Goal: Task Accomplishment & Management: Use online tool/utility

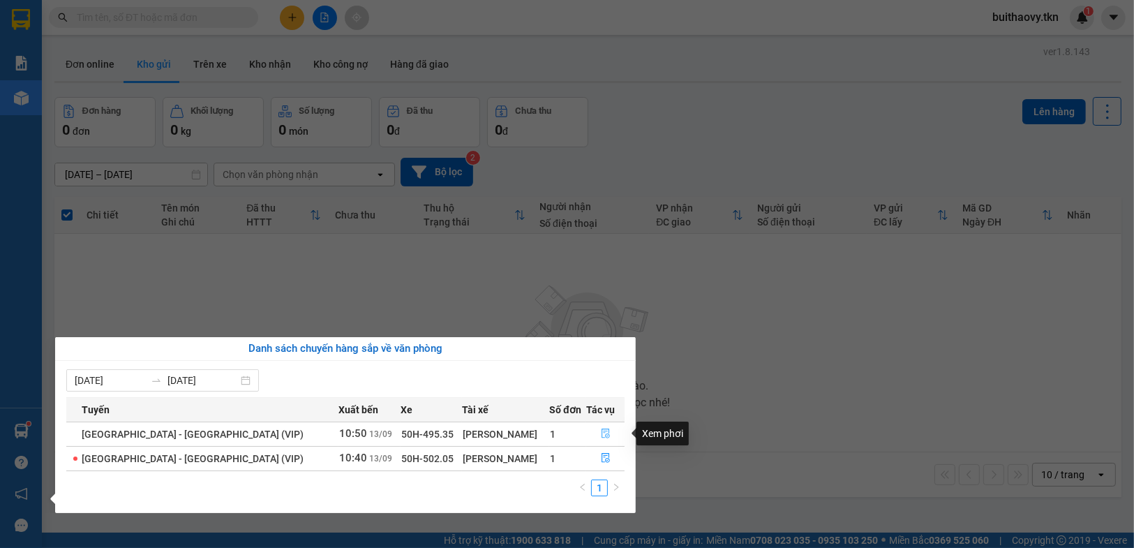
click at [601, 432] on icon "file-done" at bounding box center [606, 433] width 10 height 10
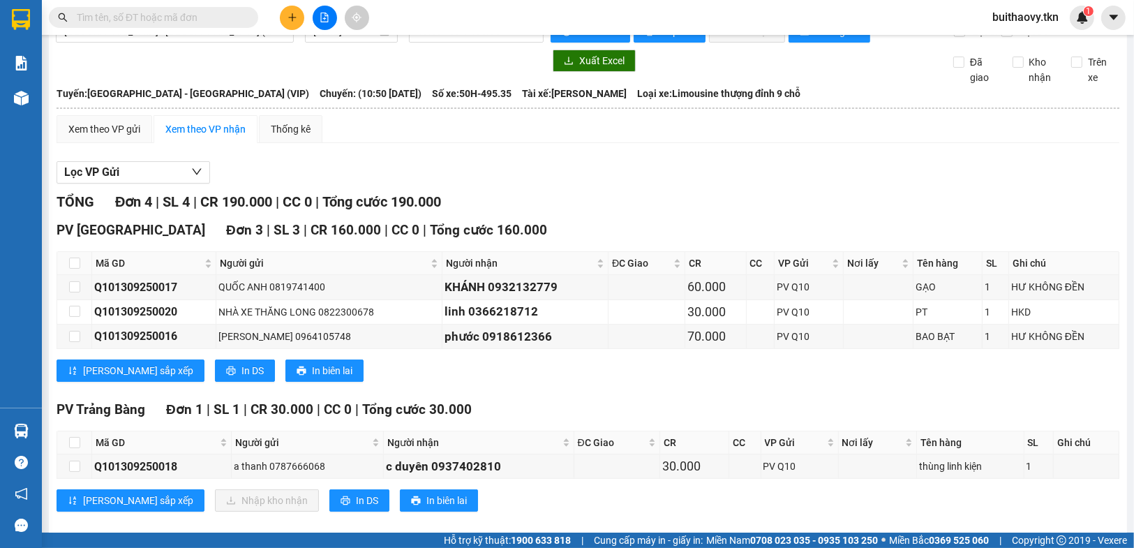
scroll to position [57, 0]
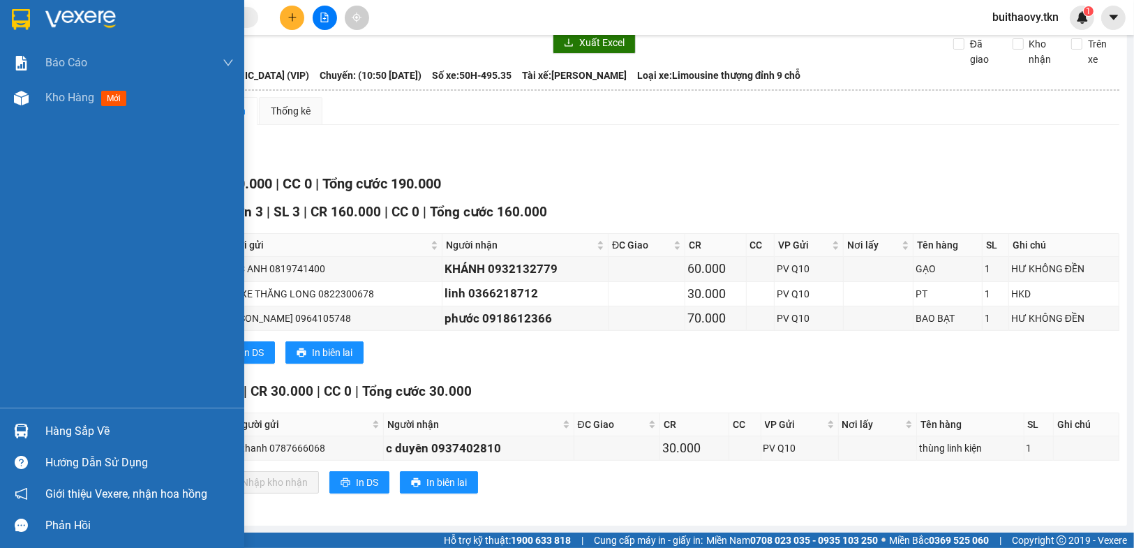
click at [0, 429] on div "Hàng sắp về" at bounding box center [122, 430] width 244 height 31
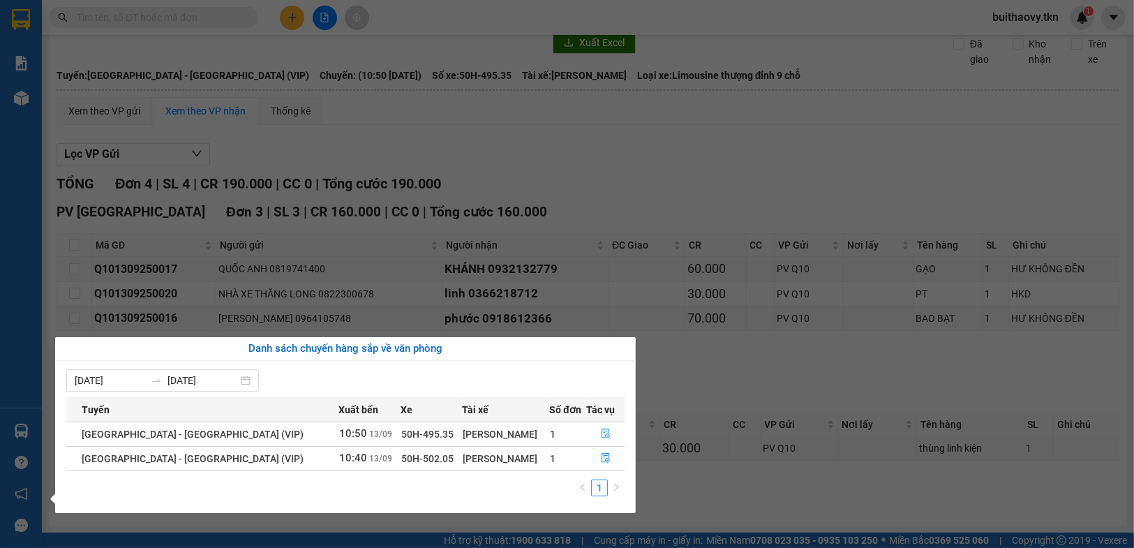
click at [680, 488] on section "Kết quả tìm kiếm ( 0 ) Bộ lọc No Data buithaovy.tkn 1 Báo cáo Mẫu 1: Báo cáo dò…" at bounding box center [567, 274] width 1134 height 548
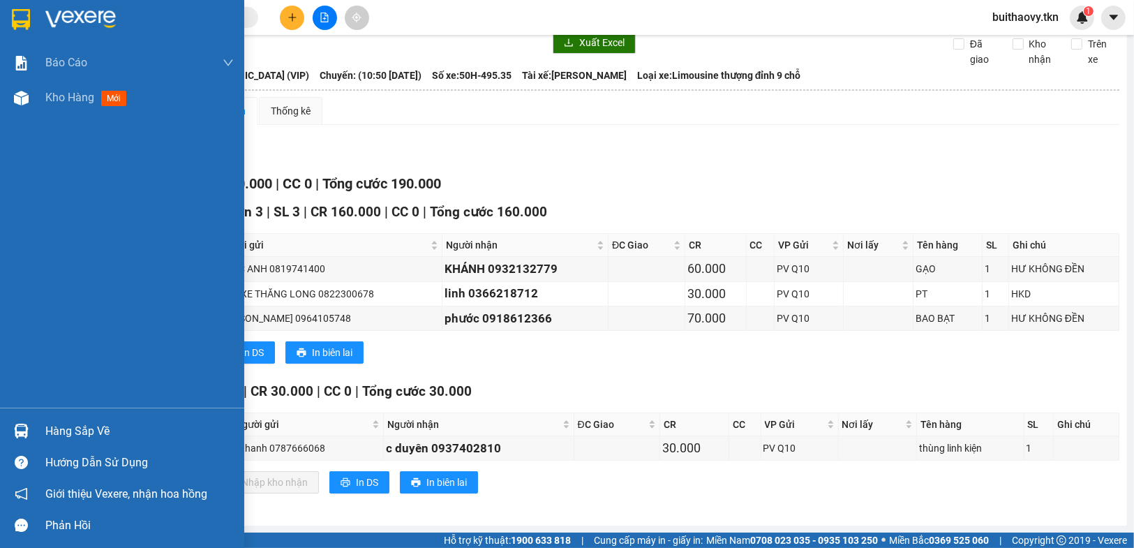
drag, startPoint x: 57, startPoint y: 431, endPoint x: 68, endPoint y: 433, distance: 11.9
click at [59, 431] on div "Hàng sắp về" at bounding box center [139, 431] width 188 height 21
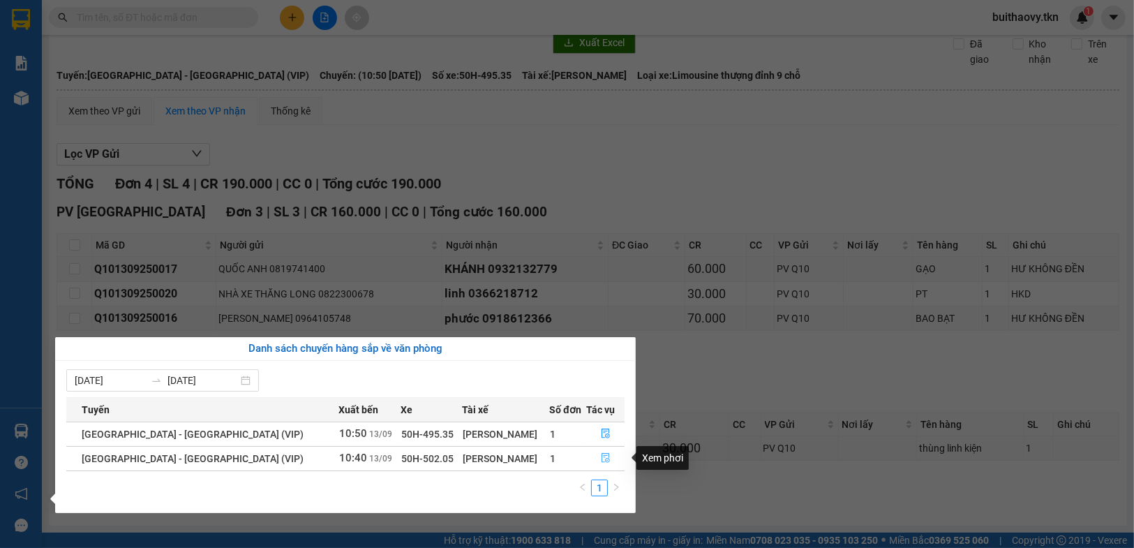
click at [601, 458] on icon "file-done" at bounding box center [606, 458] width 10 height 10
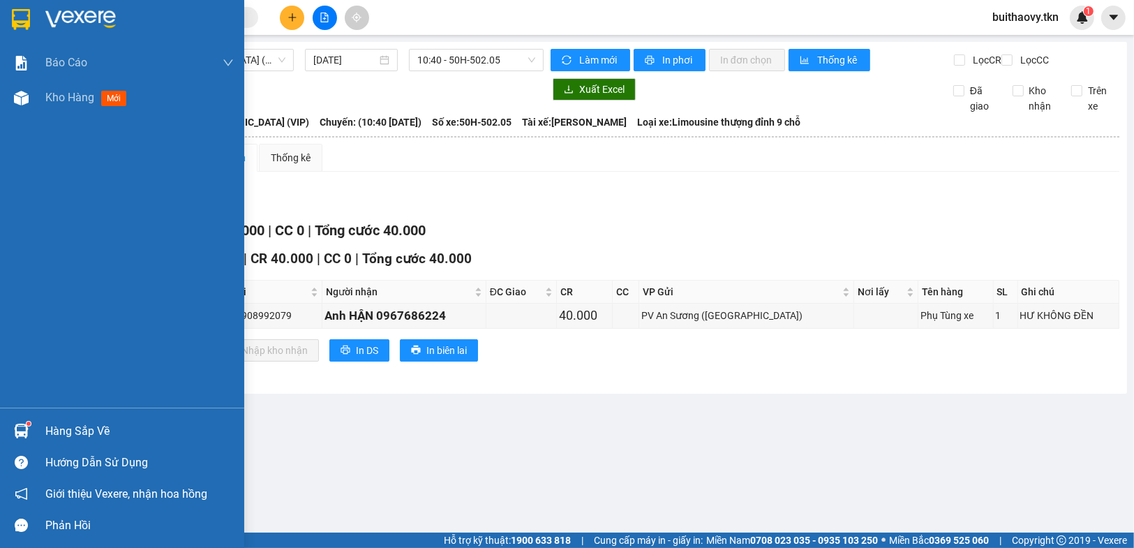
click at [6, 424] on div "Hàng sắp về" at bounding box center [122, 430] width 244 height 31
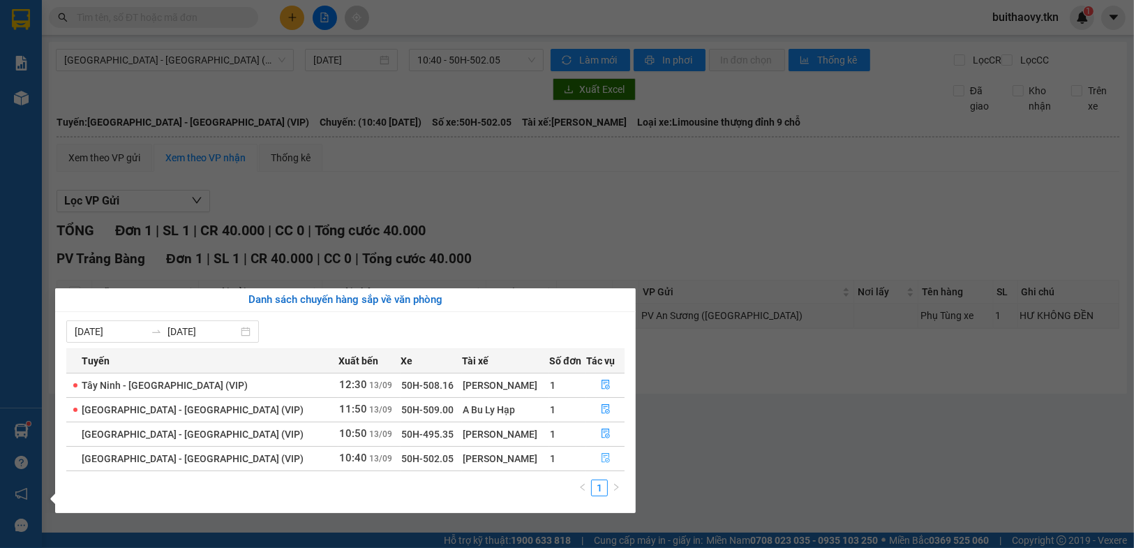
click at [601, 461] on icon "file-done" at bounding box center [605, 458] width 8 height 10
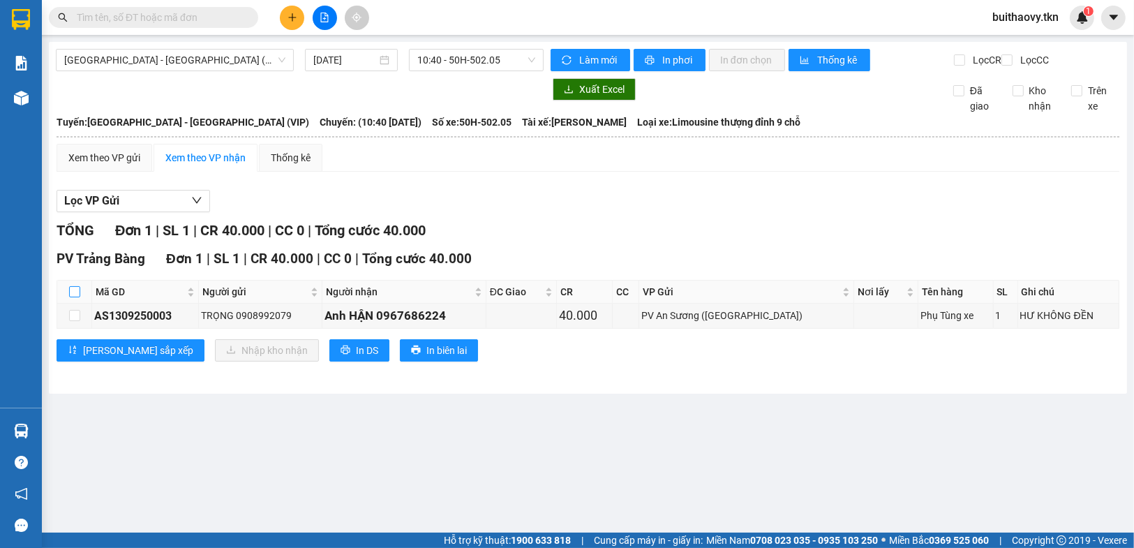
click at [73, 297] on input "checkbox" at bounding box center [74, 291] width 11 height 11
checkbox input "true"
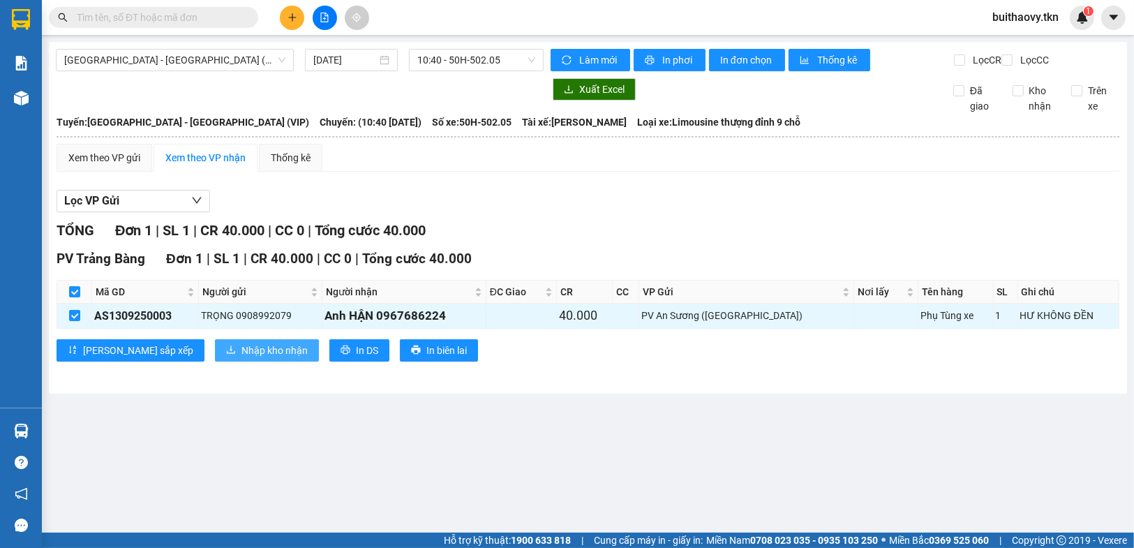
click at [241, 358] on span "Nhập kho nhận" at bounding box center [274, 350] width 66 height 15
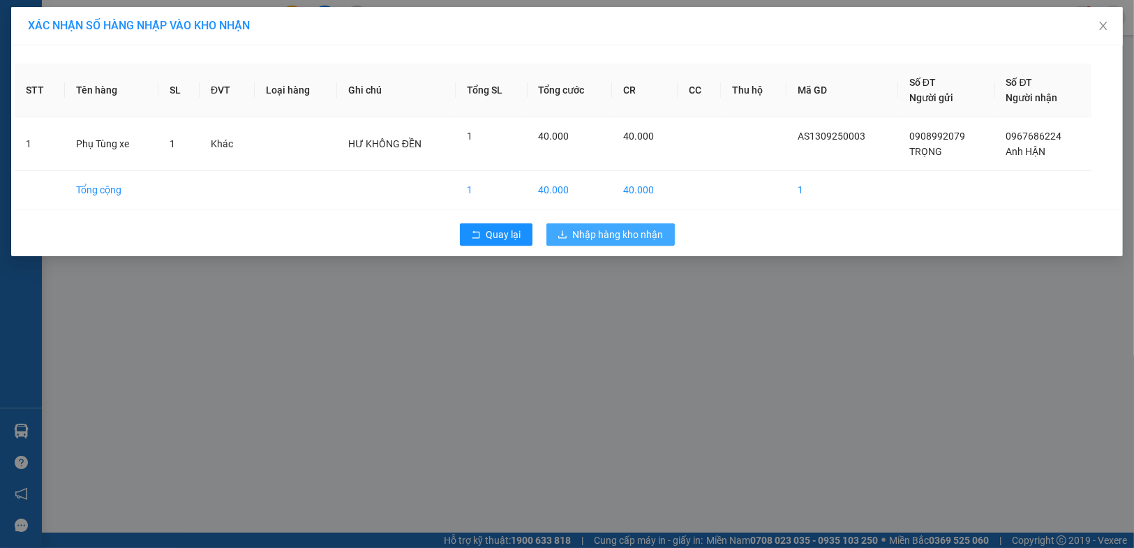
click at [574, 241] on span "Nhập hàng kho nhận" at bounding box center [618, 234] width 91 height 15
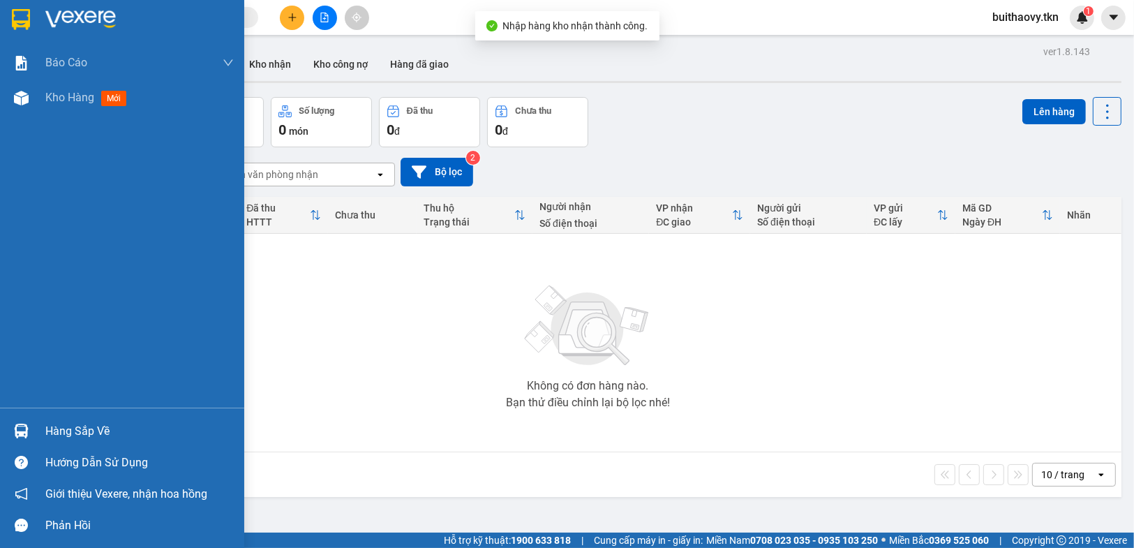
click at [9, 435] on div at bounding box center [21, 431] width 24 height 24
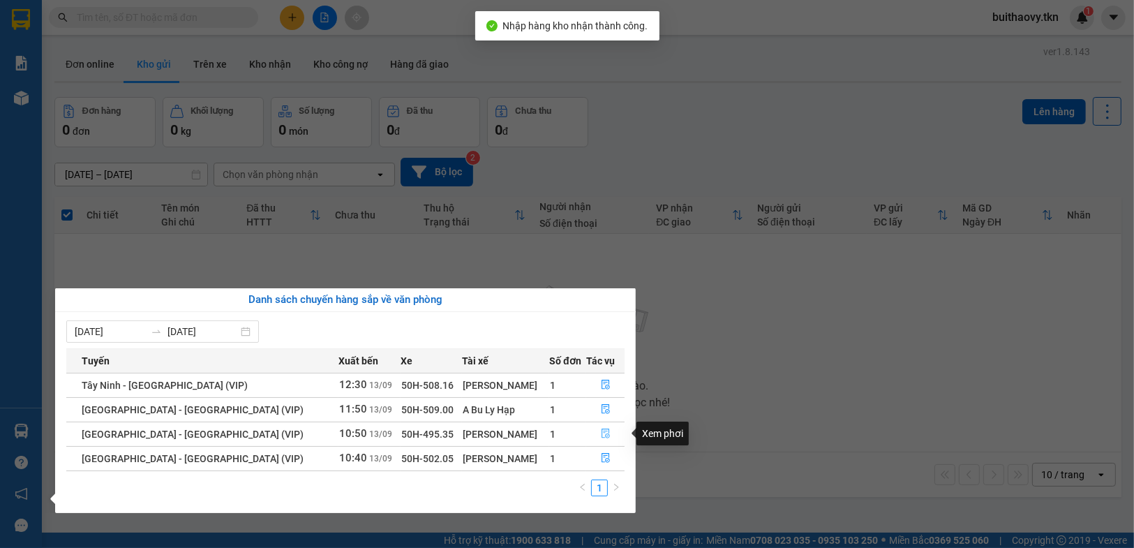
click at [603, 433] on icon "file-done" at bounding box center [605, 433] width 8 height 10
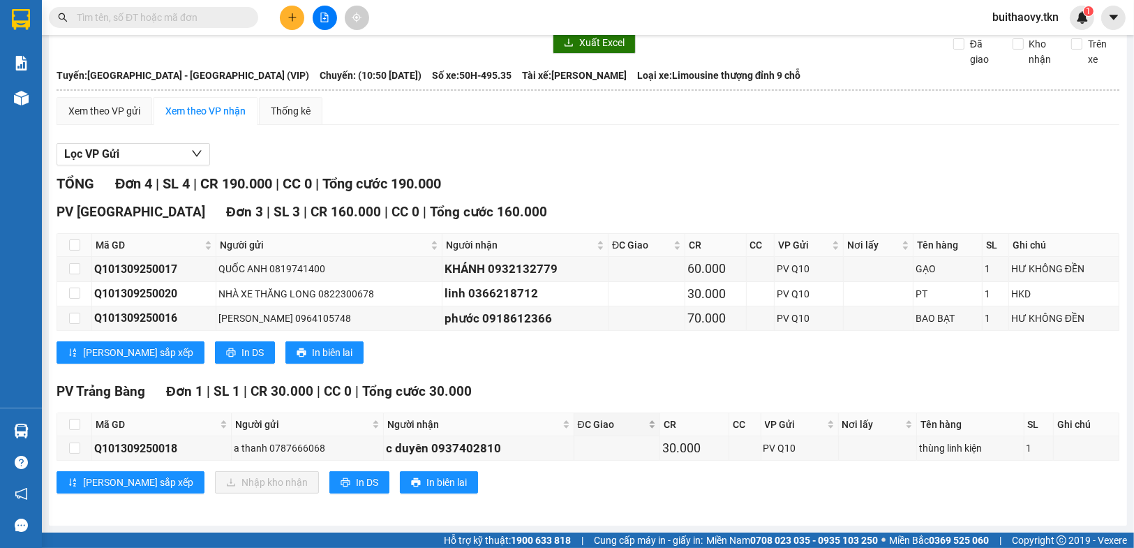
scroll to position [57, 0]
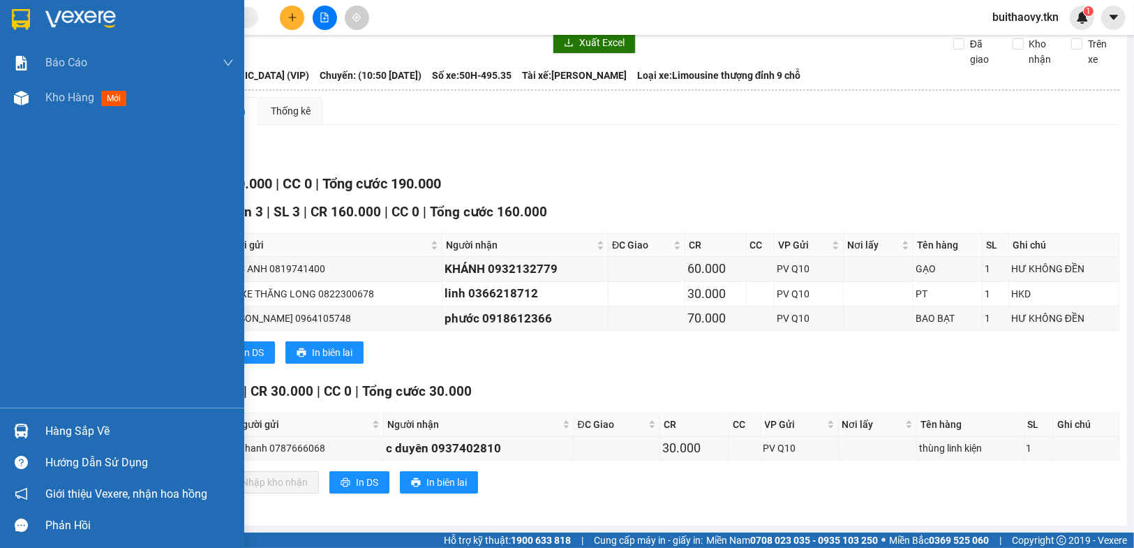
click at [17, 440] on div at bounding box center [21, 431] width 24 height 24
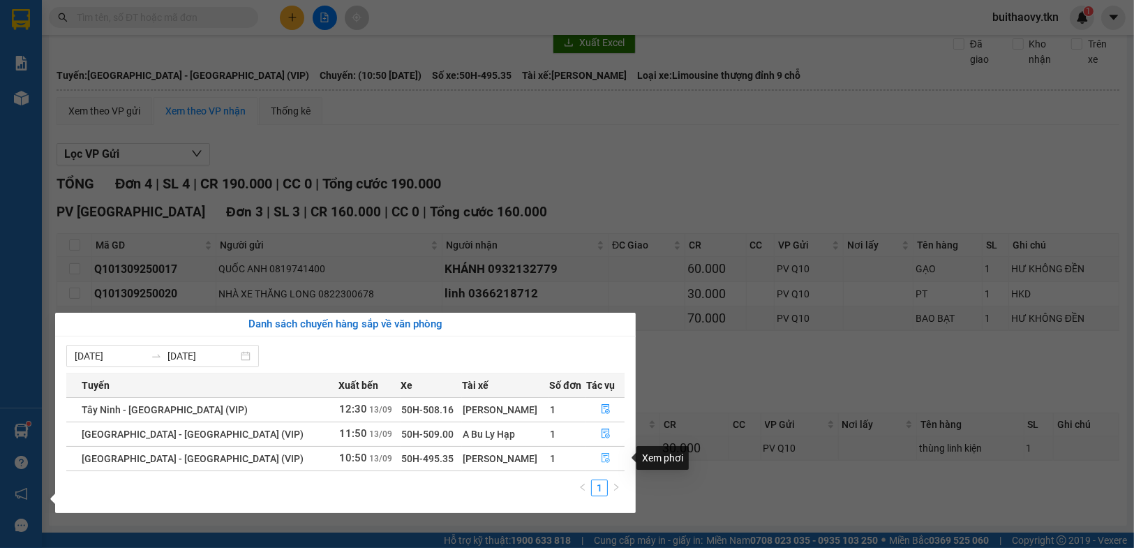
click at [601, 462] on icon "file-done" at bounding box center [606, 458] width 10 height 10
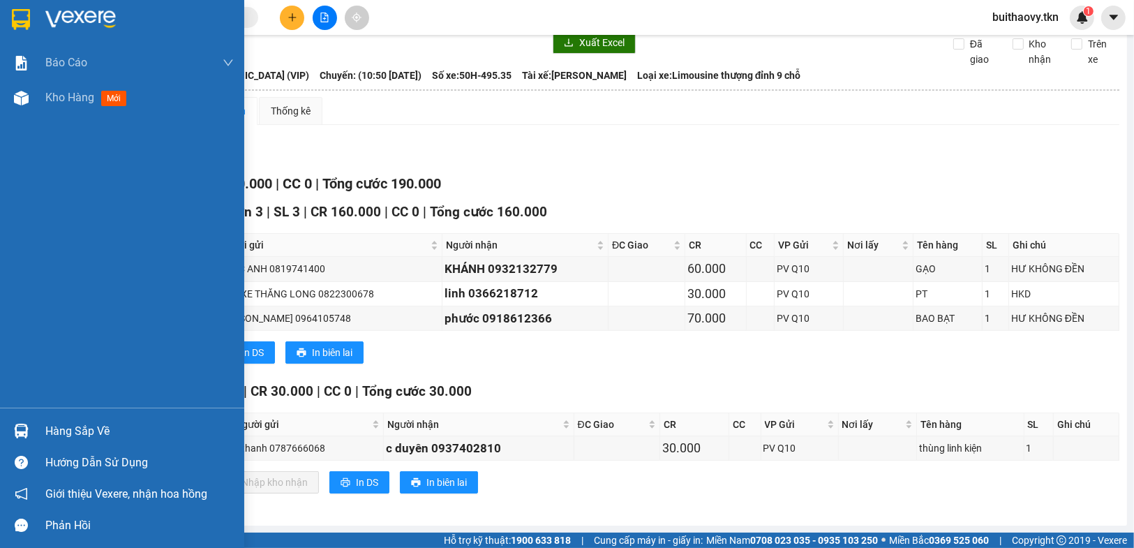
click at [29, 427] on div at bounding box center [21, 431] width 24 height 24
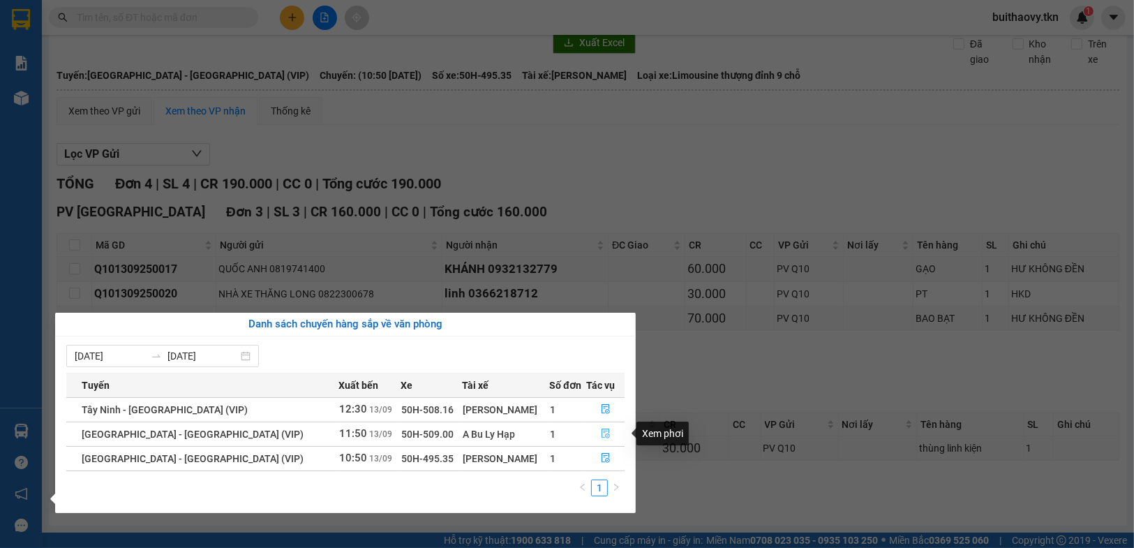
click at [604, 437] on button "button" at bounding box center [605, 434] width 37 height 22
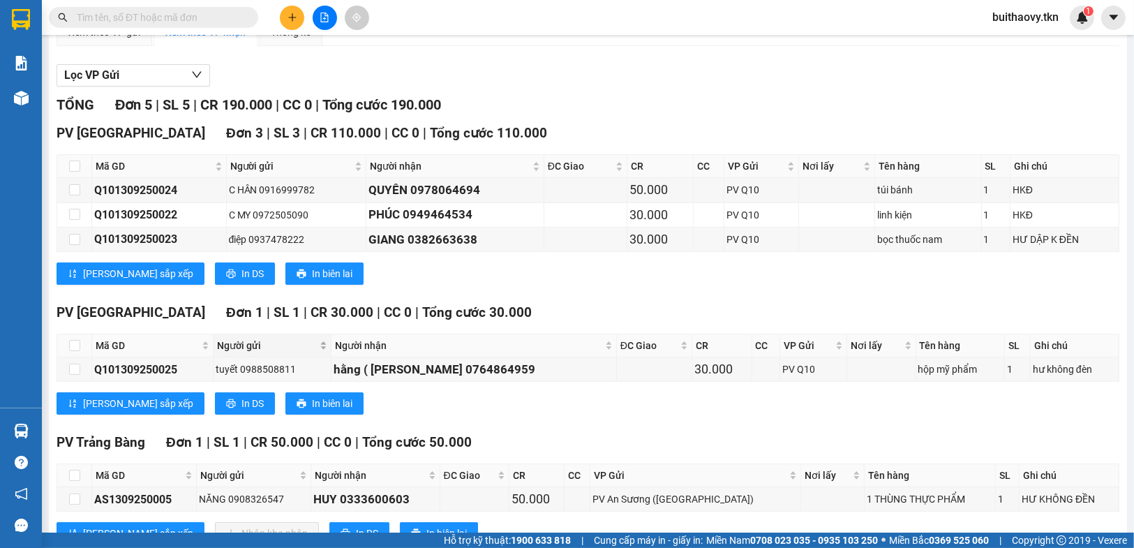
scroll to position [47, 0]
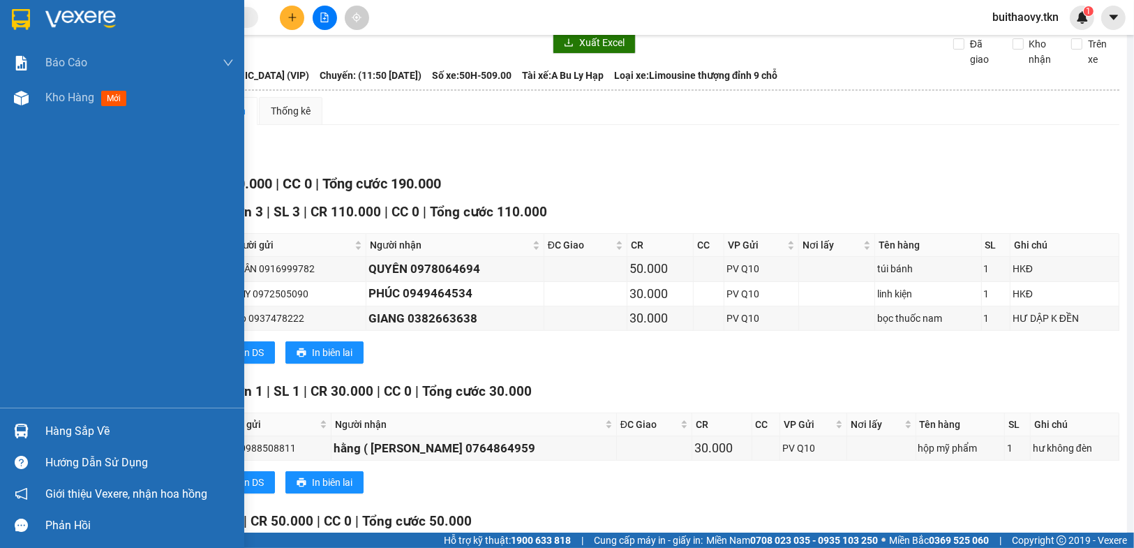
drag, startPoint x: 28, startPoint y: 419, endPoint x: 206, endPoint y: 438, distance: 179.0
click at [38, 419] on div "Hàng sắp về" at bounding box center [122, 430] width 244 height 31
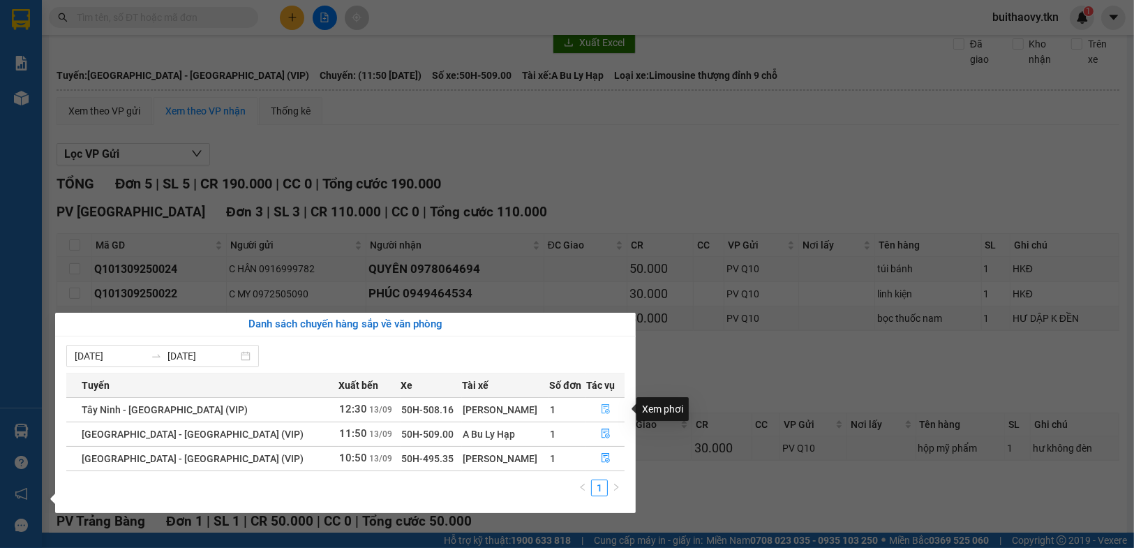
click at [595, 403] on button "button" at bounding box center [605, 409] width 37 height 22
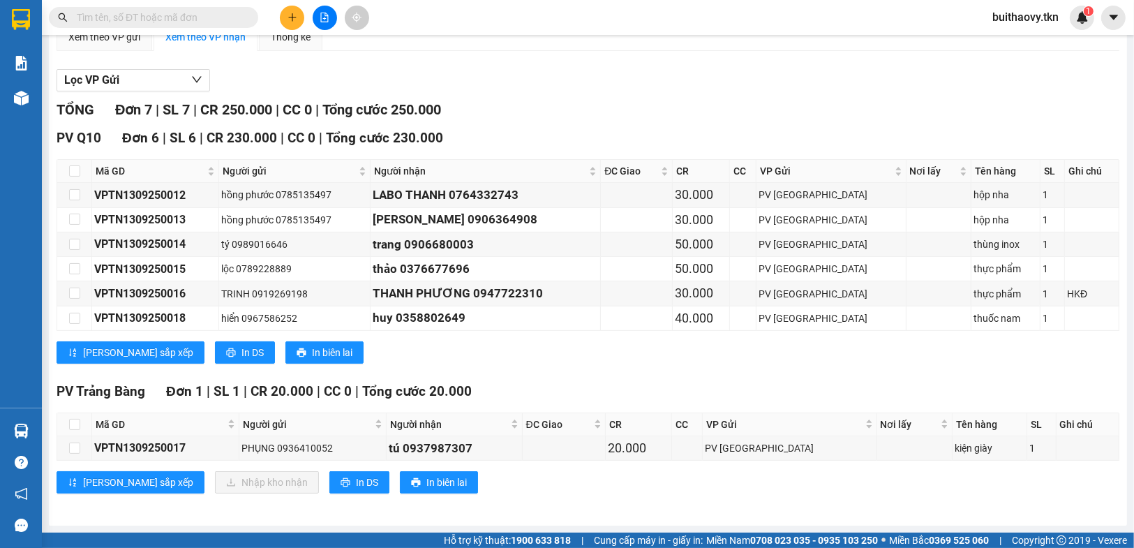
scroll to position [130, 0]
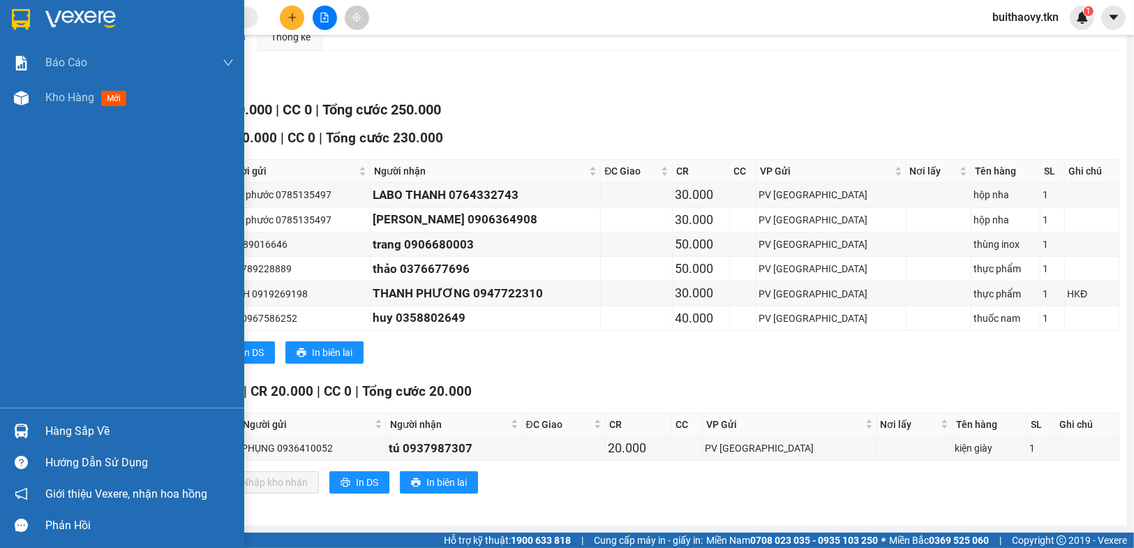
drag, startPoint x: 43, startPoint y: 433, endPoint x: 88, endPoint y: 431, distance: 45.4
click at [50, 433] on div "Hàng sắp về" at bounding box center [122, 430] width 244 height 31
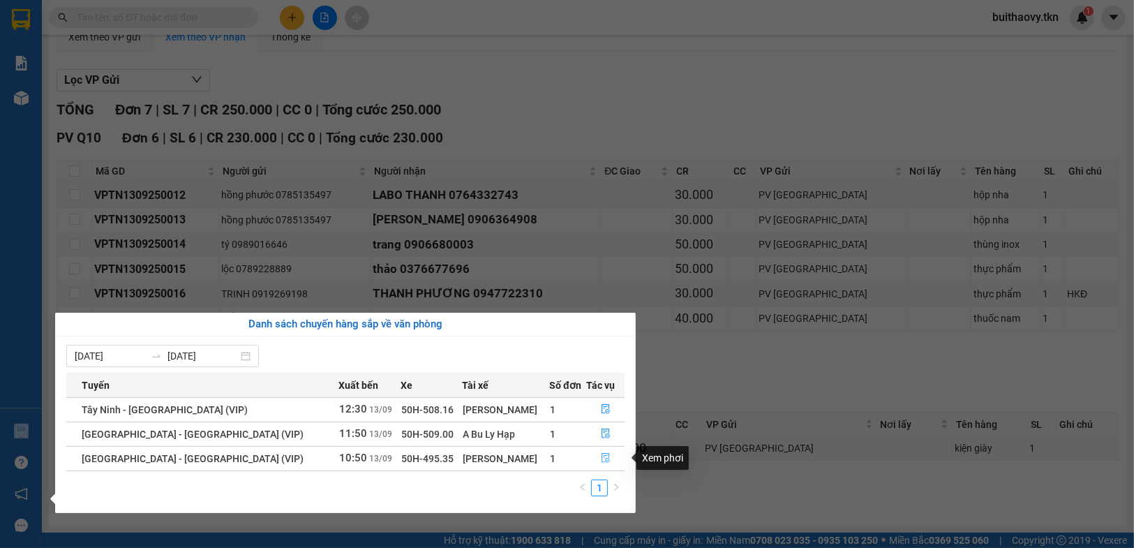
click at [601, 458] on icon "file-done" at bounding box center [606, 458] width 10 height 10
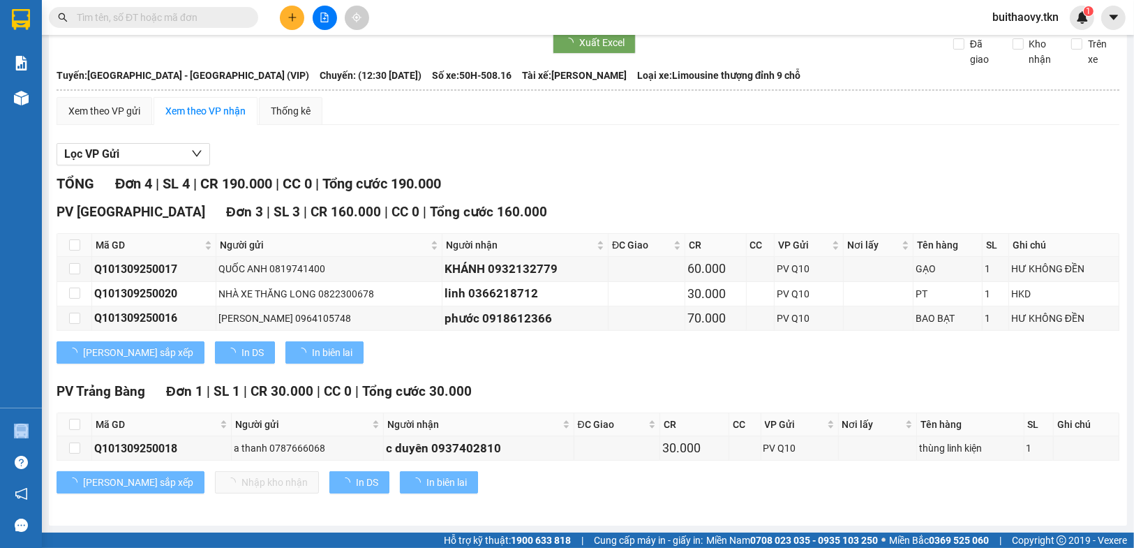
scroll to position [57, 0]
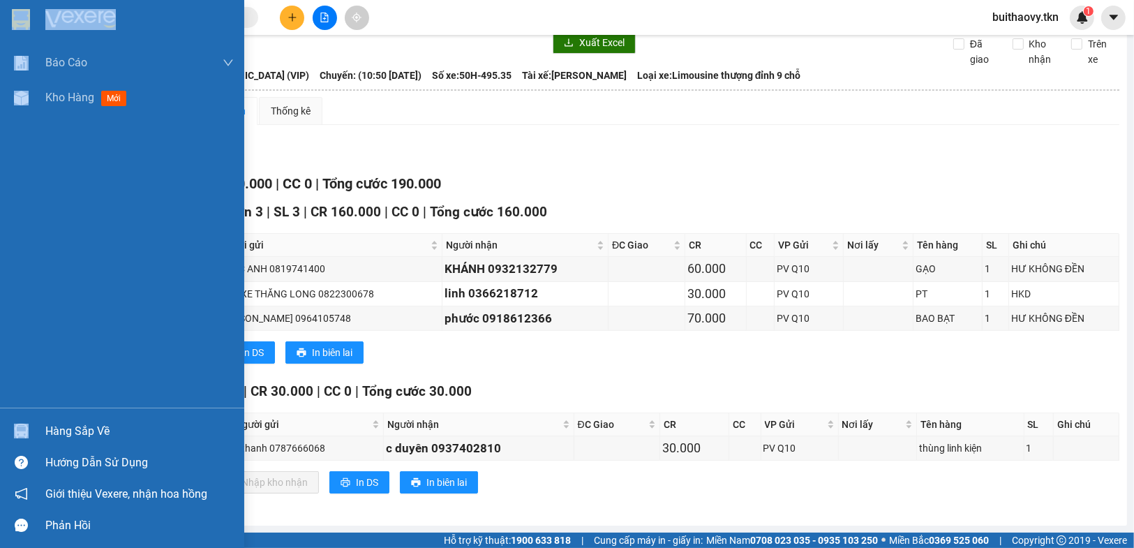
click at [39, 429] on div "Hàng sắp về" at bounding box center [122, 430] width 244 height 31
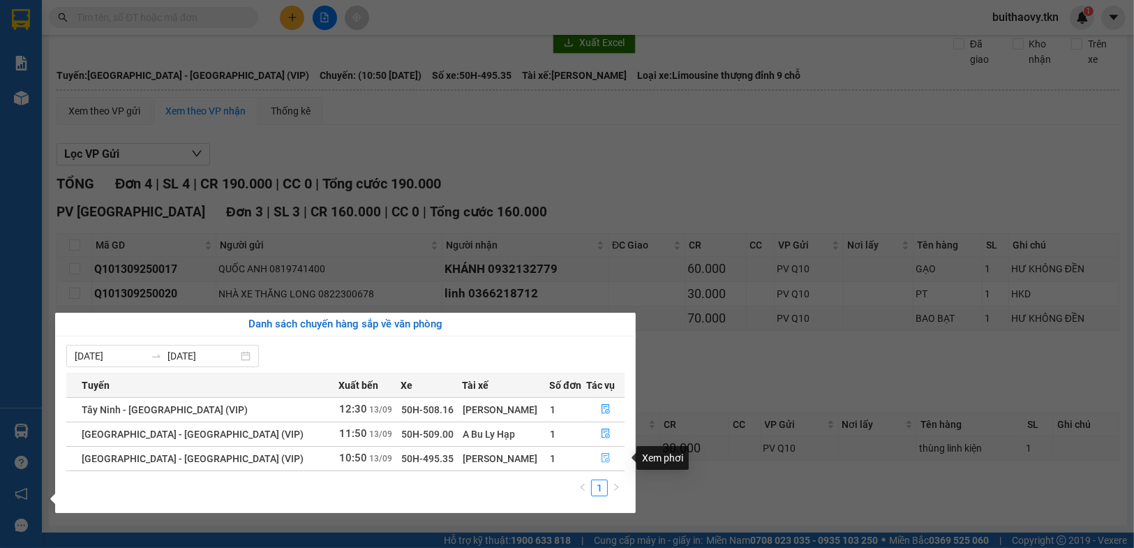
click at [599, 451] on button "button" at bounding box center [605, 458] width 37 height 22
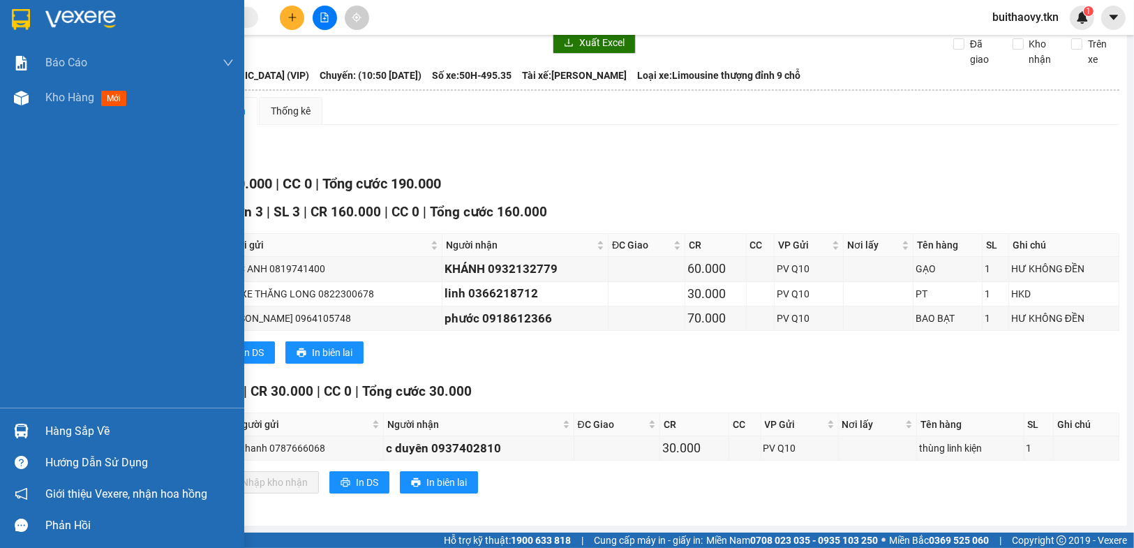
click at [35, 434] on div "Hàng sắp về" at bounding box center [122, 430] width 244 height 31
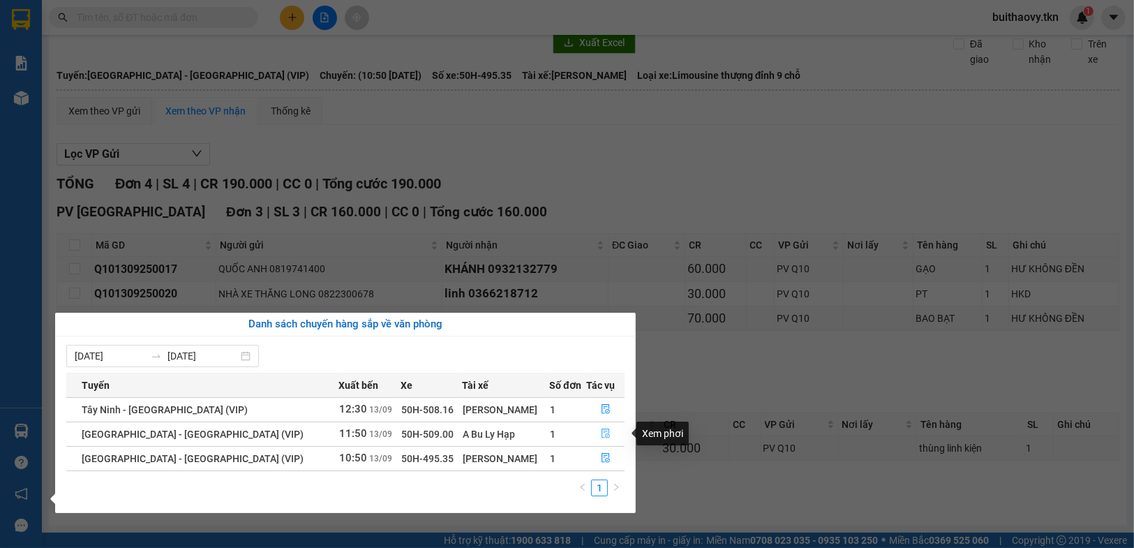
click at [601, 437] on icon "file-done" at bounding box center [605, 433] width 8 height 10
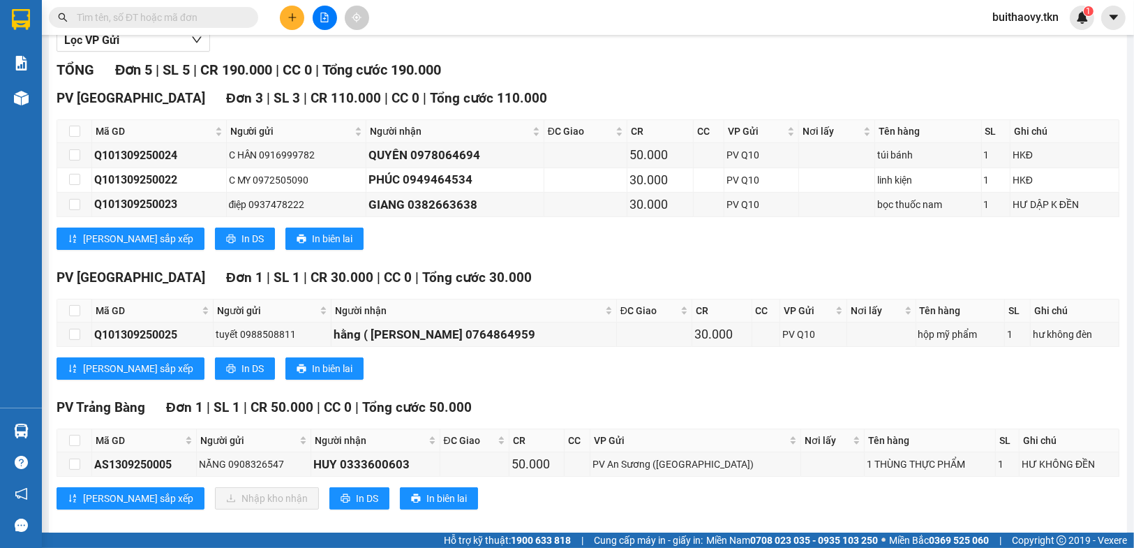
scroll to position [186, 0]
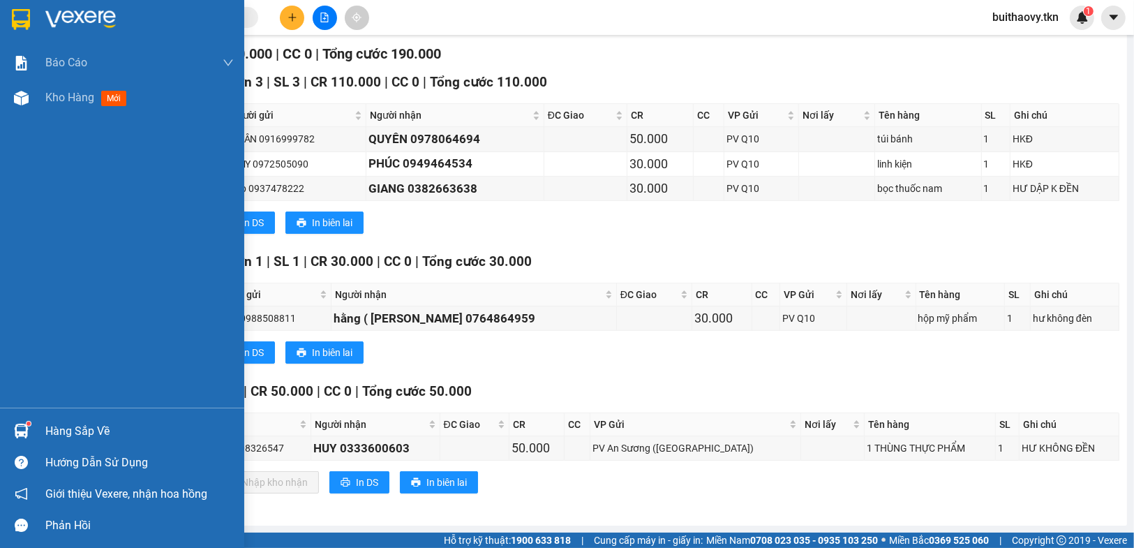
click at [24, 424] on img at bounding box center [21, 431] width 15 height 15
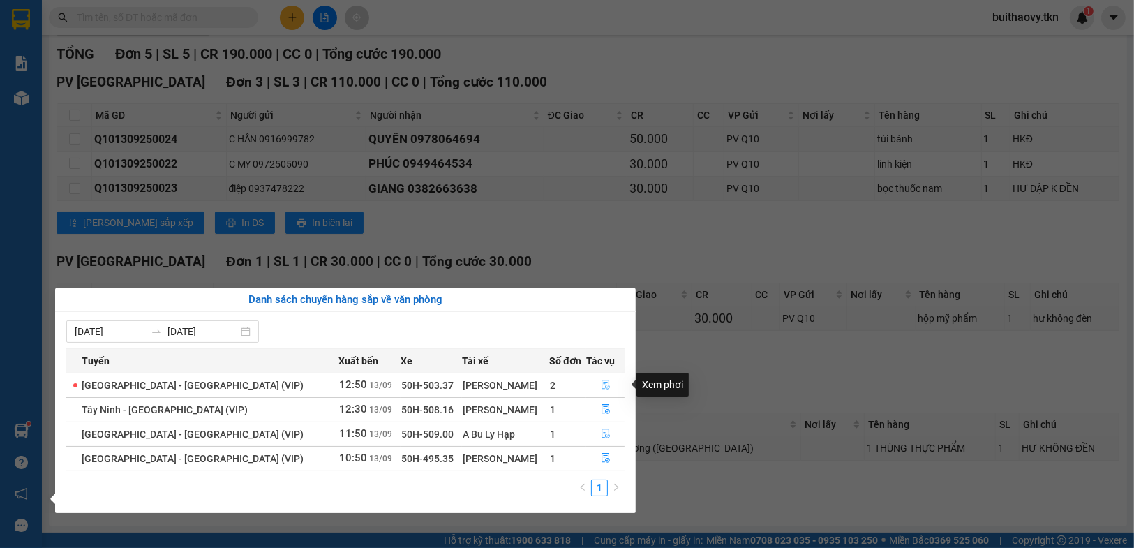
click at [601, 387] on icon "file-done" at bounding box center [605, 385] width 8 height 10
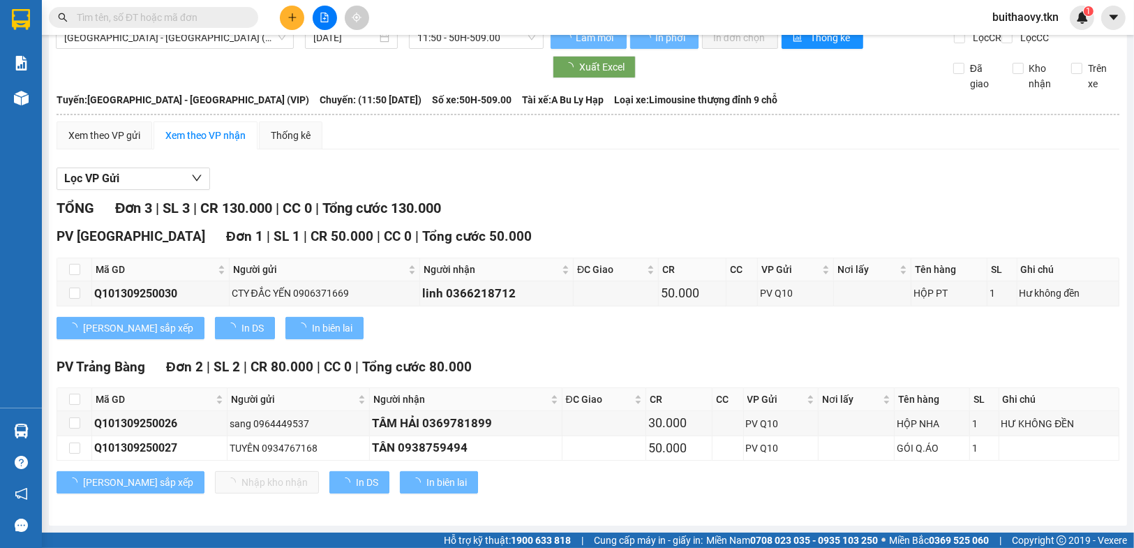
scroll to position [32, 0]
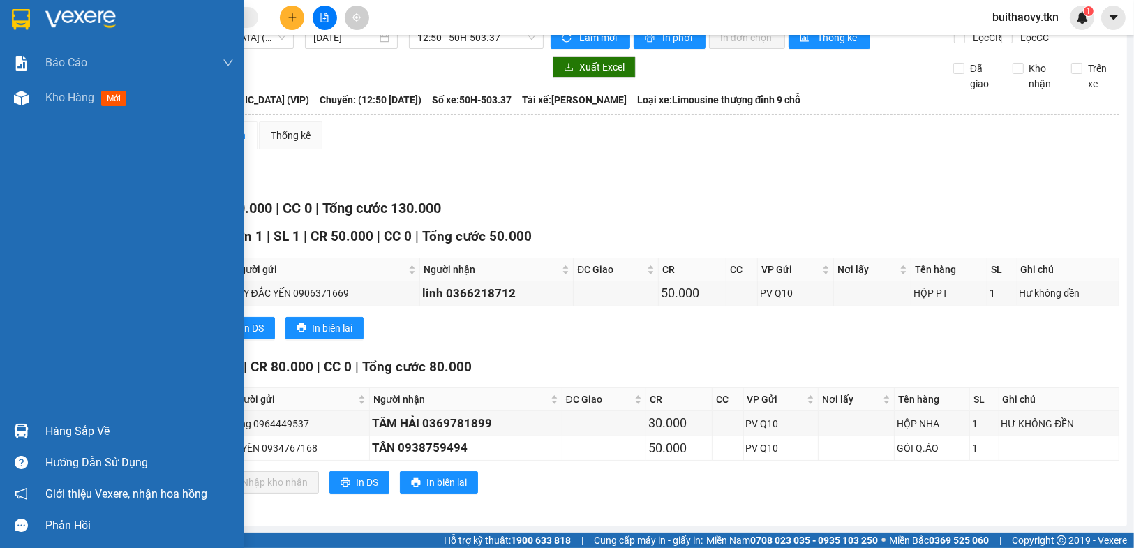
click at [10, 420] on div "Hàng sắp về" at bounding box center [122, 430] width 244 height 31
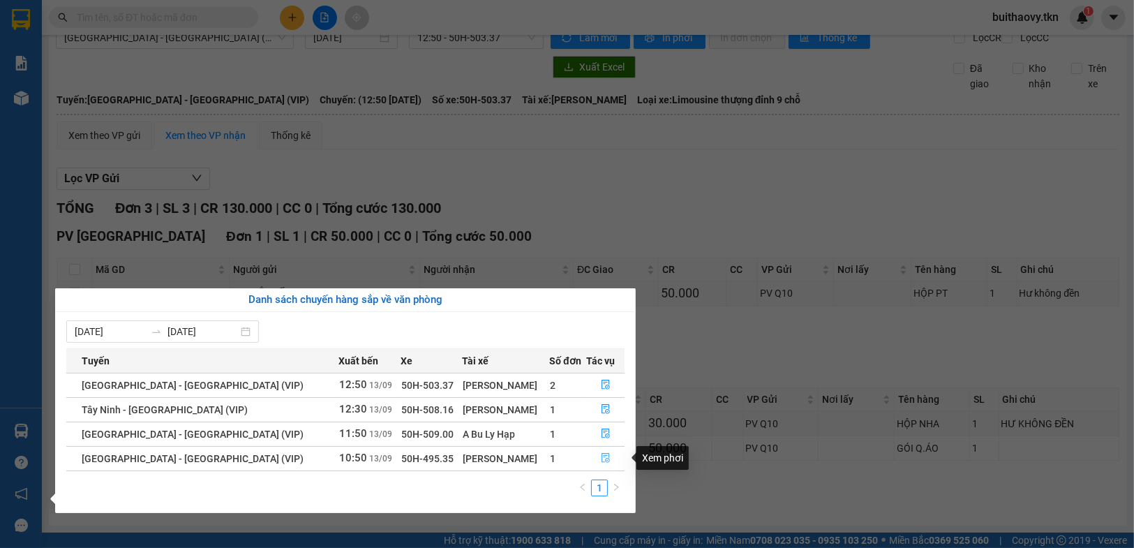
click at [587, 463] on button "button" at bounding box center [605, 458] width 37 height 22
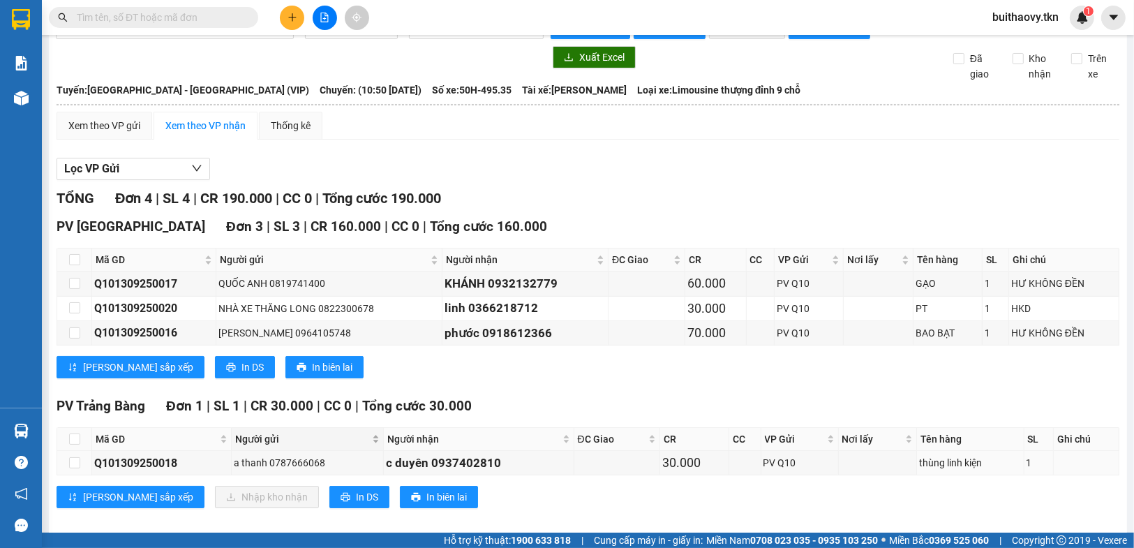
scroll to position [57, 0]
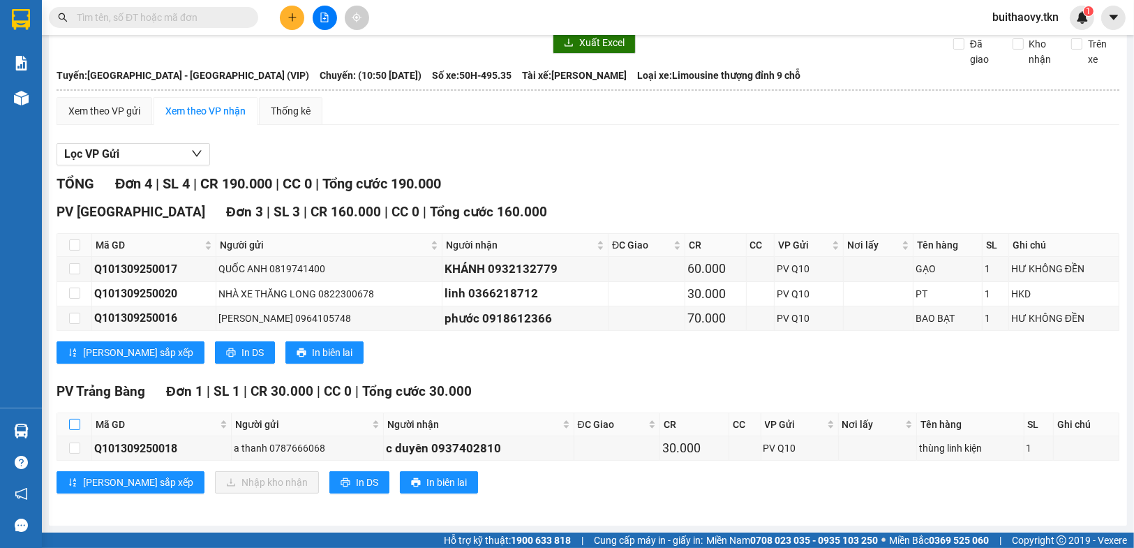
click at [73, 419] on label at bounding box center [74, 424] width 11 height 15
click at [73, 419] on input "checkbox" at bounding box center [74, 424] width 11 height 11
checkbox input "true"
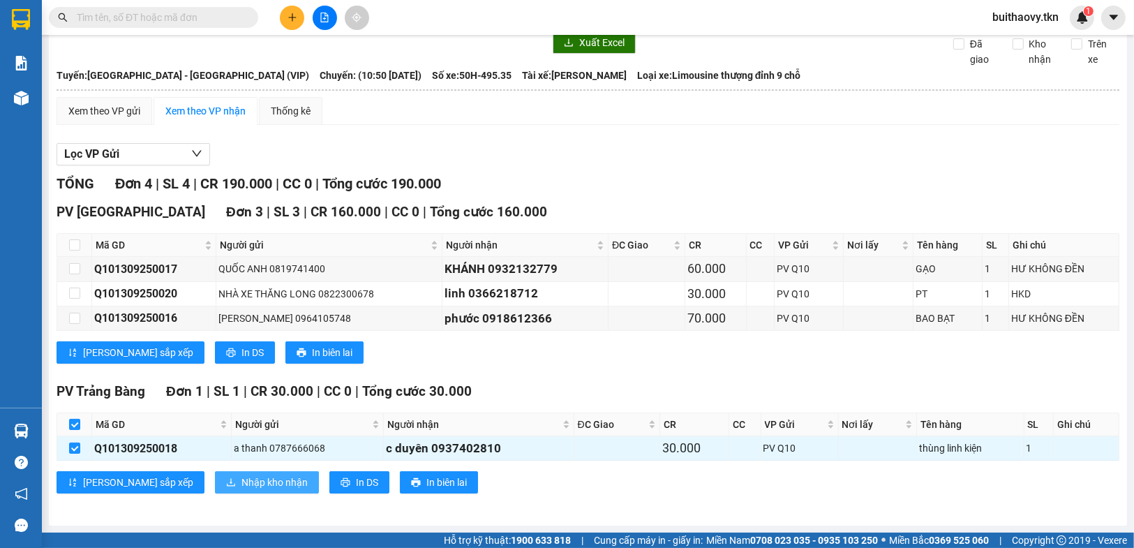
click at [241, 484] on span "Nhập kho nhận" at bounding box center [274, 481] width 66 height 15
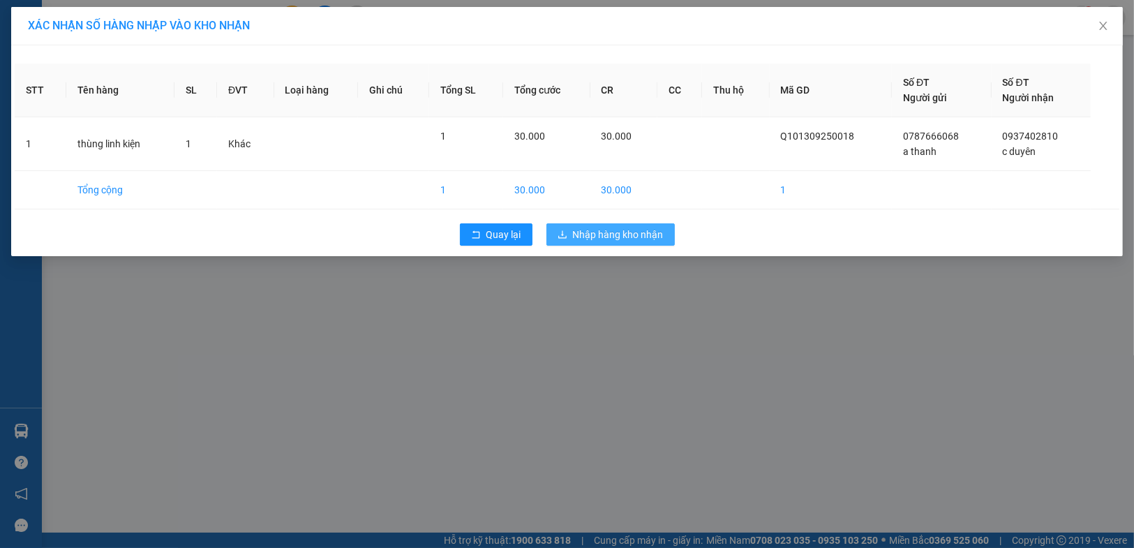
click at [622, 239] on span "Nhập hàng kho nhận" at bounding box center [618, 234] width 91 height 15
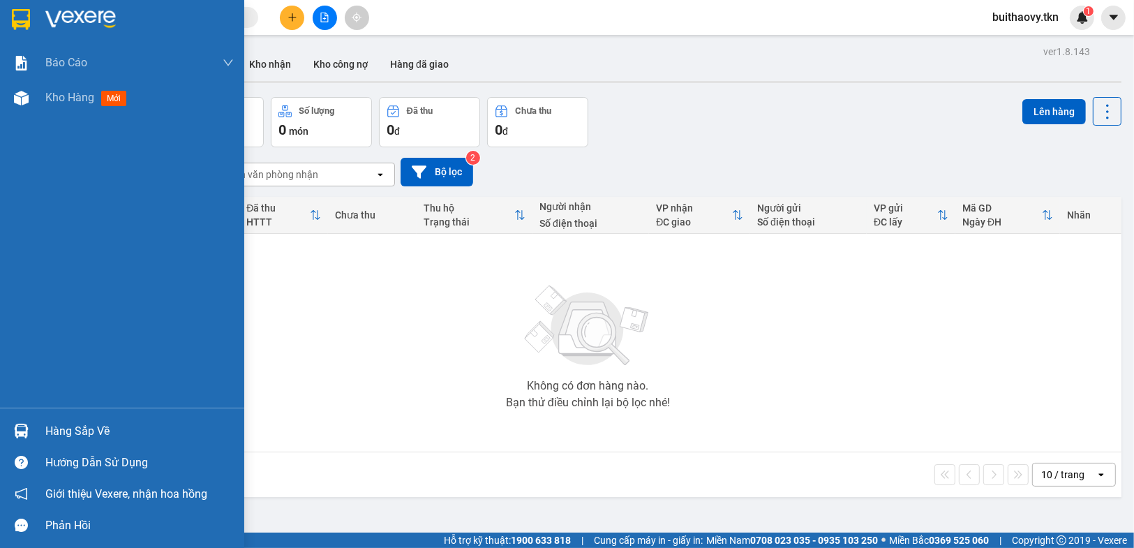
click at [27, 431] on img at bounding box center [21, 431] width 15 height 15
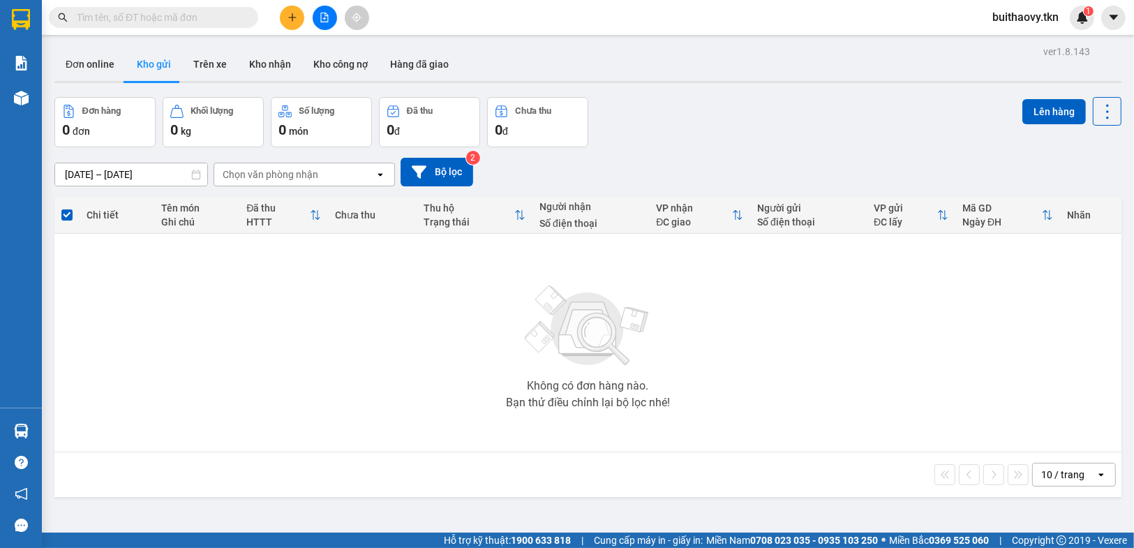
click at [764, 414] on section "Kết quả tìm kiếm ( 0 ) Bộ lọc No Data buithaovy.tkn 1 Báo cáo Mẫu 1: Báo cáo dò…" at bounding box center [567, 274] width 1134 height 548
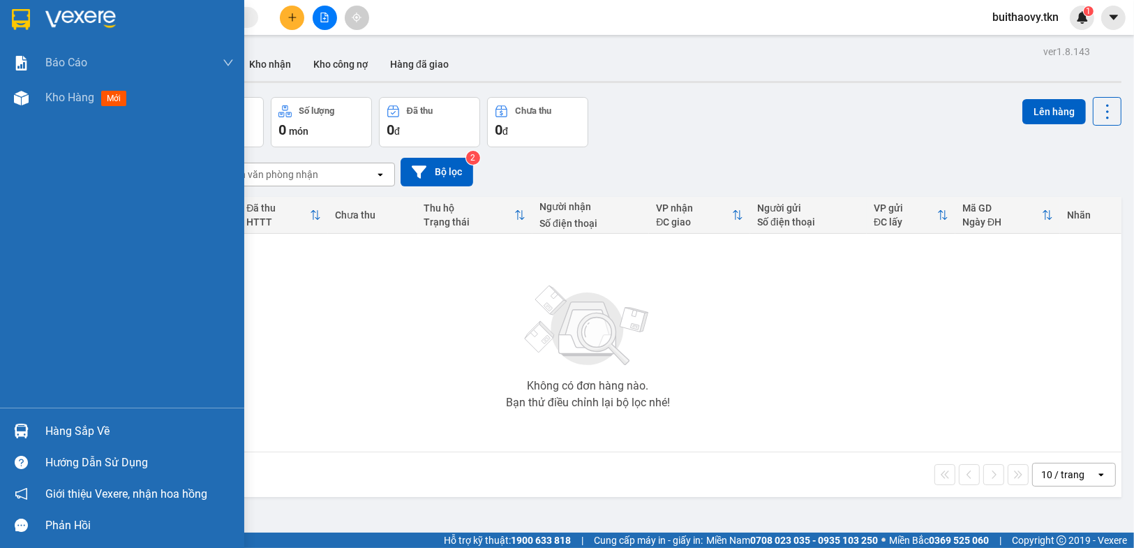
click at [29, 419] on div at bounding box center [21, 431] width 24 height 24
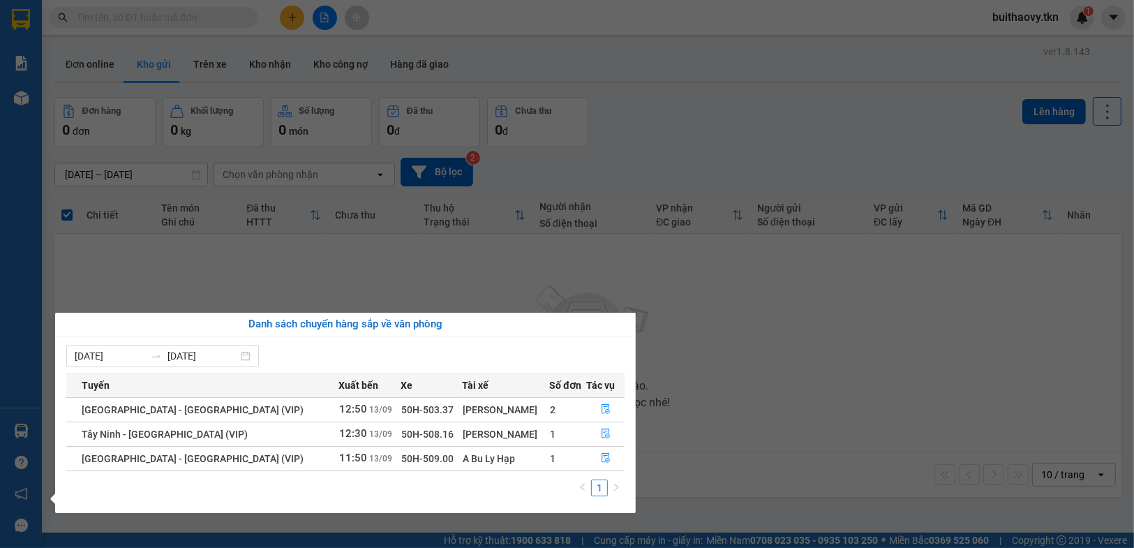
click at [765, 386] on section "Kết quả tìm kiếm ( 0 ) Bộ lọc No Data buithaovy.tkn 1 Báo cáo Mẫu 1: Báo cáo dò…" at bounding box center [567, 274] width 1134 height 548
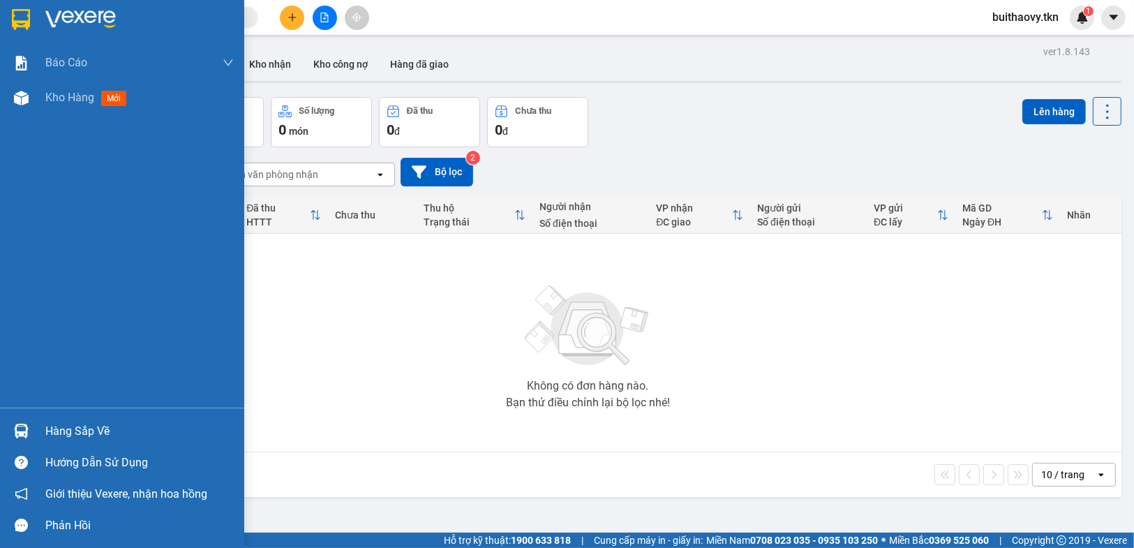
click at [20, 438] on div at bounding box center [21, 431] width 24 height 24
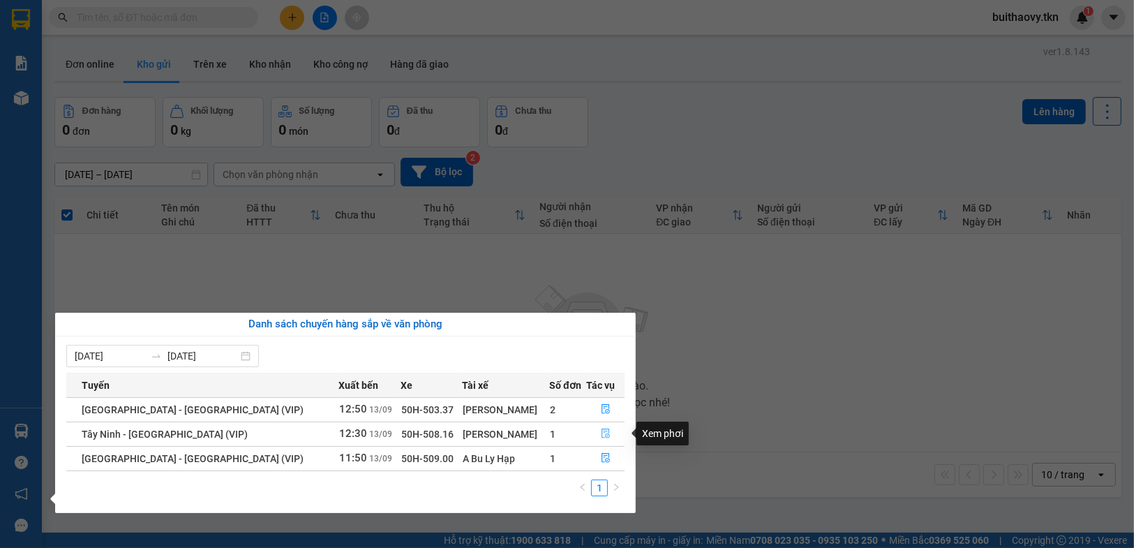
click at [603, 436] on icon "file-done" at bounding box center [606, 433] width 10 height 10
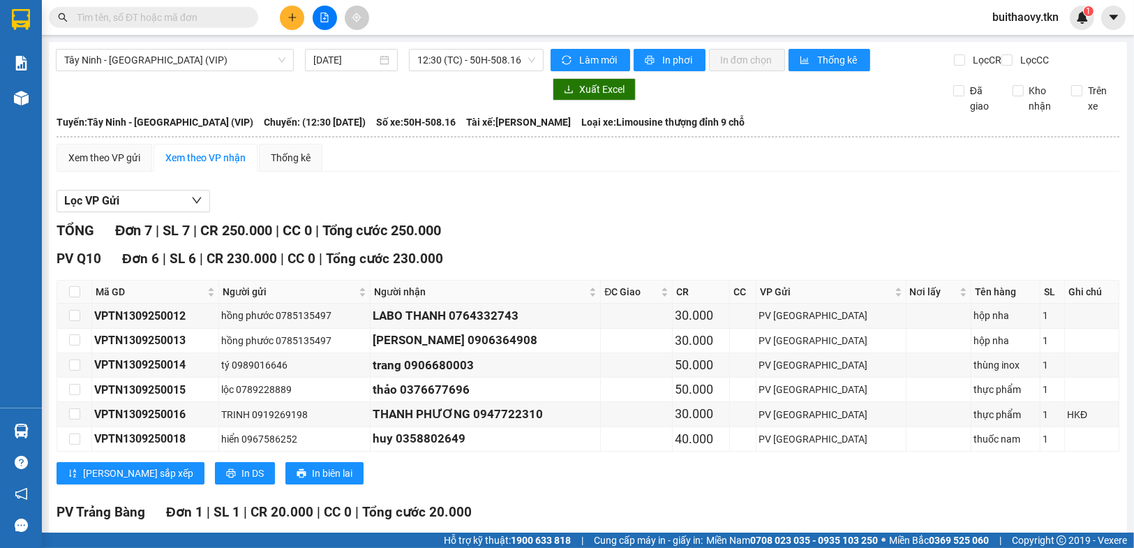
scroll to position [130, 0]
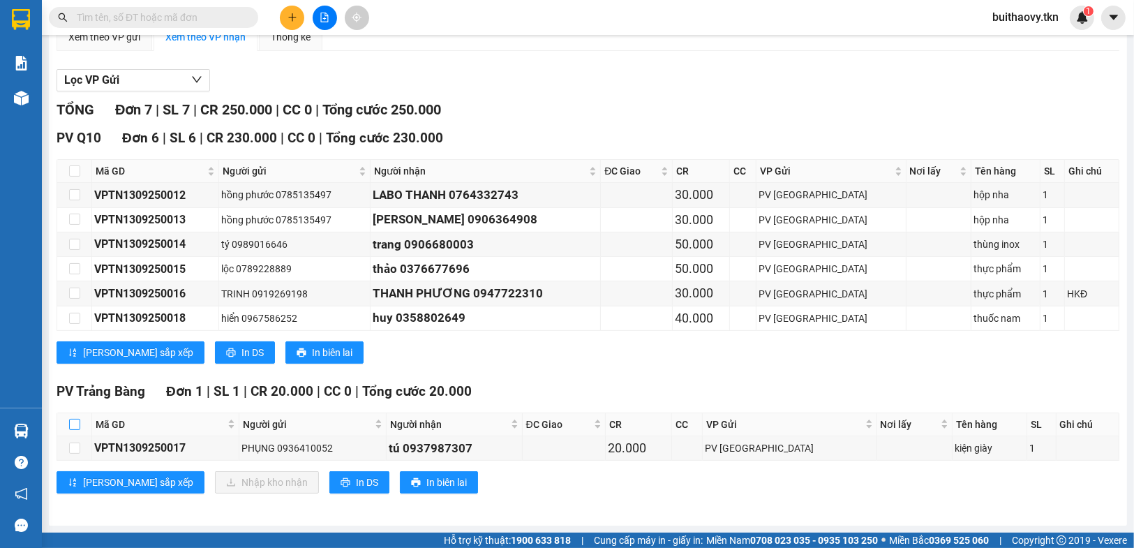
click at [69, 421] on input "checkbox" at bounding box center [74, 424] width 11 height 11
checkbox input "true"
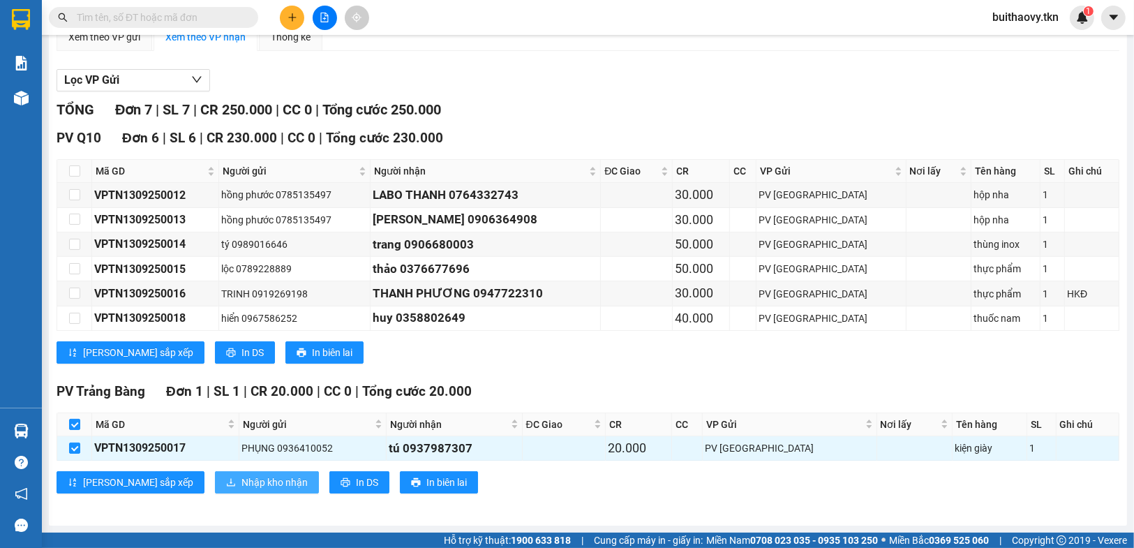
click at [241, 479] on span "Nhập kho nhận" at bounding box center [274, 481] width 66 height 15
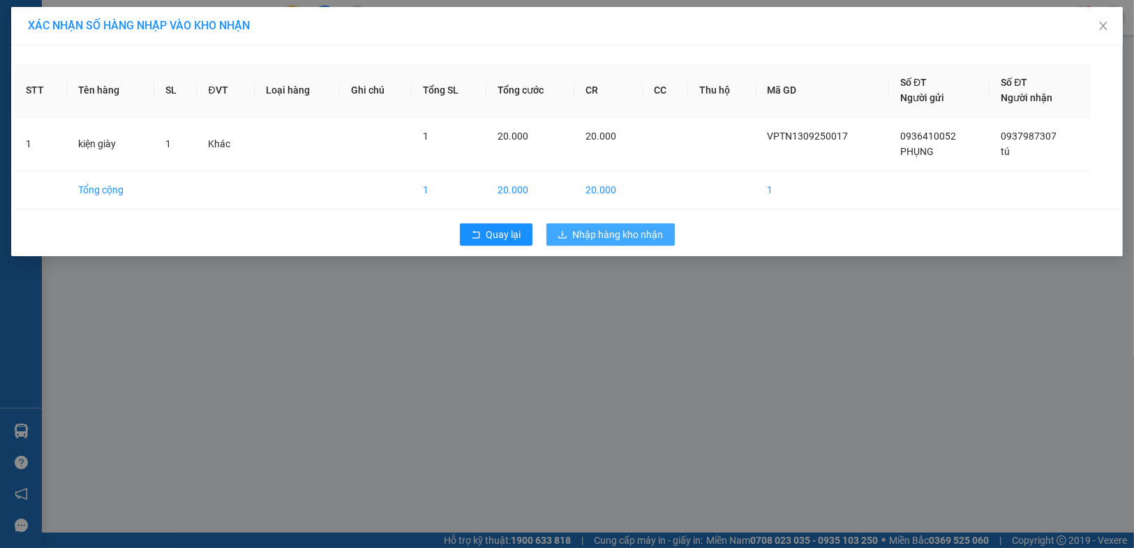
click at [582, 237] on span "Nhập hàng kho nhận" at bounding box center [618, 234] width 91 height 15
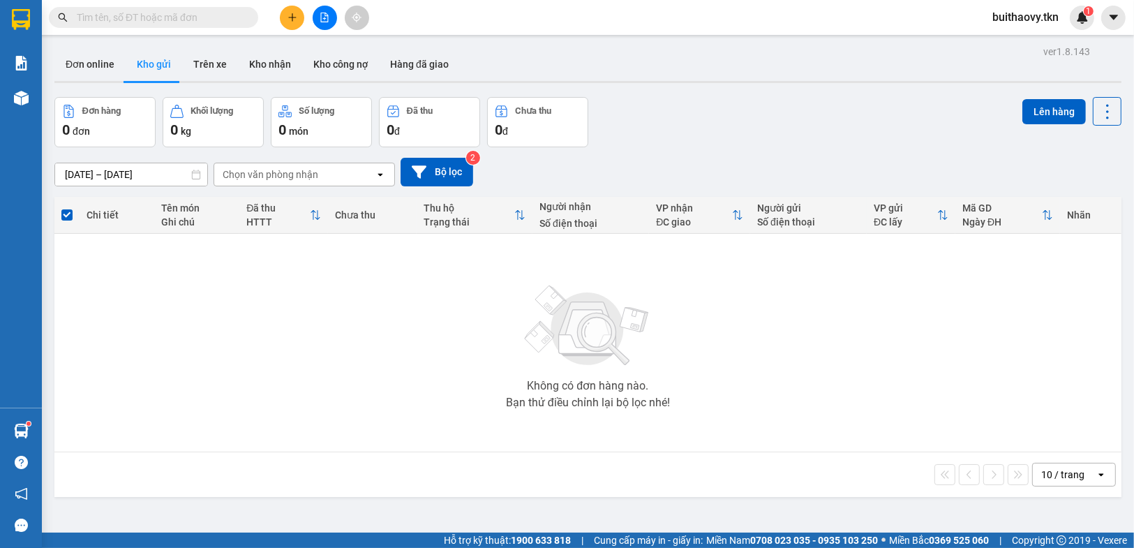
drag, startPoint x: 41, startPoint y: 414, endPoint x: 32, endPoint y: 421, distance: 11.4
click at [39, 414] on div "Hàng sắp về Hướng dẫn sử dụng Giới thiệu Vexere, nhận hoa hồng Phản hồi" at bounding box center [21, 473] width 42 height 133
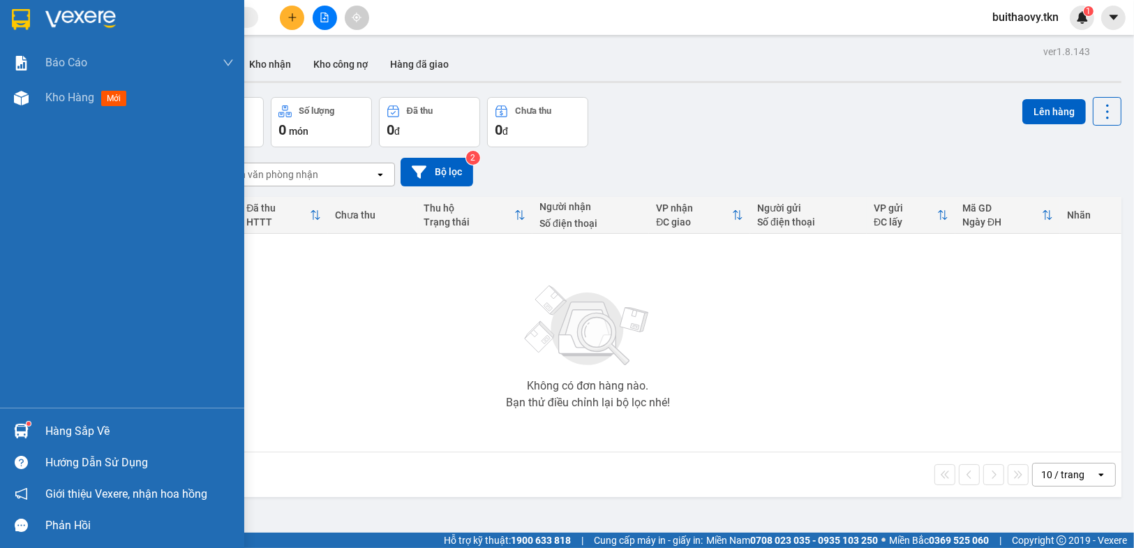
click at [84, 433] on div "Hàng sắp về" at bounding box center [139, 431] width 188 height 21
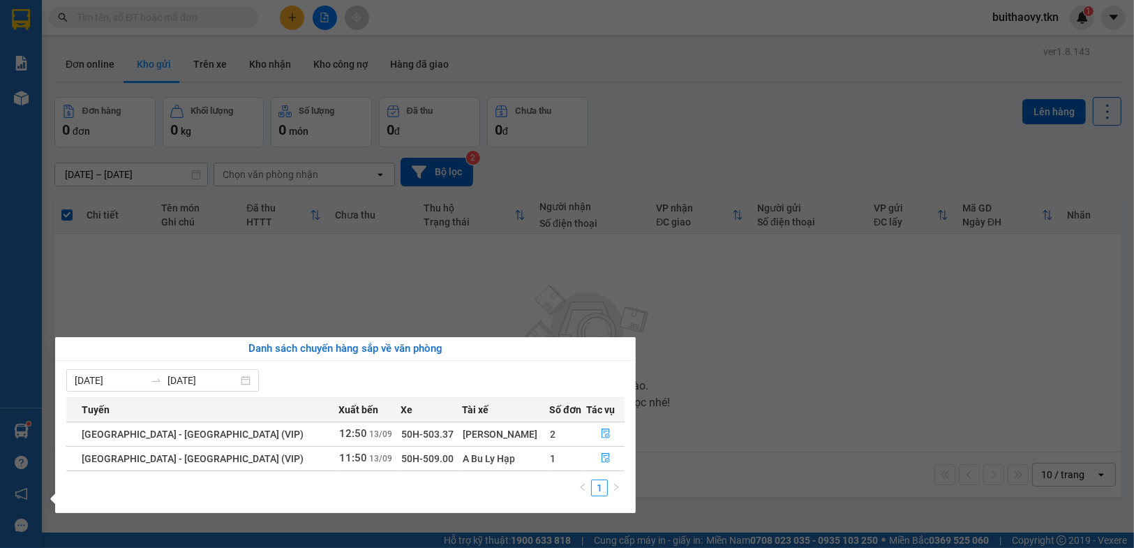
click at [698, 425] on section "Kết quả tìm kiếm ( 0 ) Bộ lọc No Data buithaovy.tkn 1 Báo cáo Mẫu 1: Báo cáo dò…" at bounding box center [567, 274] width 1134 height 548
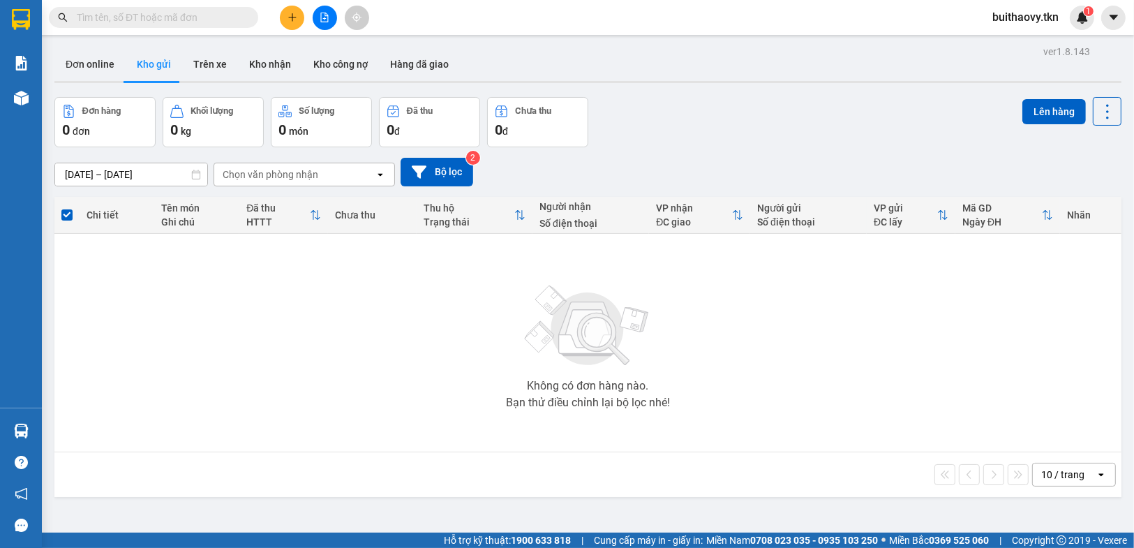
click at [23, 428] on img at bounding box center [21, 431] width 15 height 15
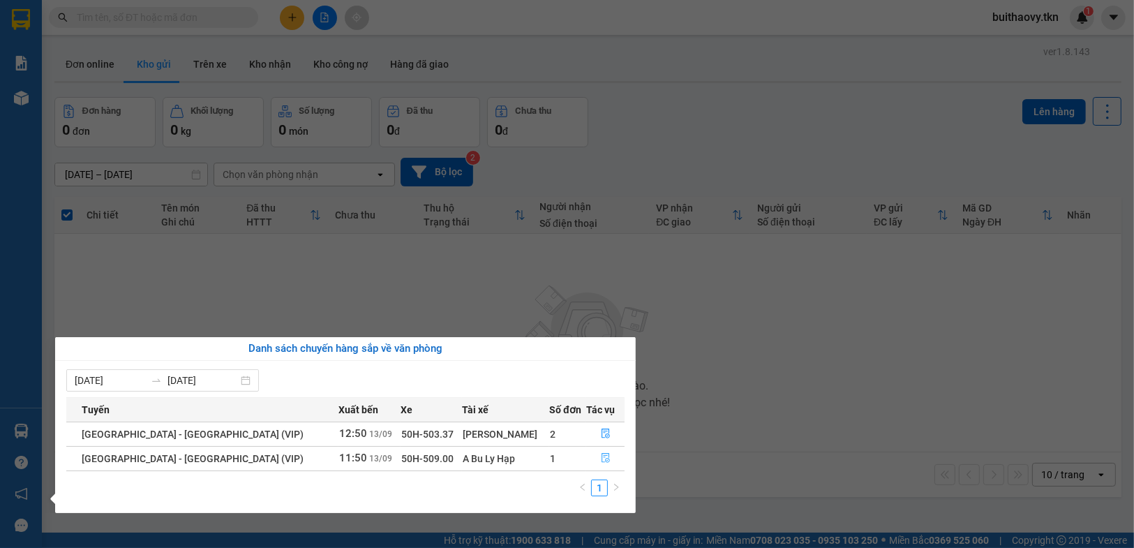
click at [604, 463] on span "file-done" at bounding box center [606, 458] width 10 height 11
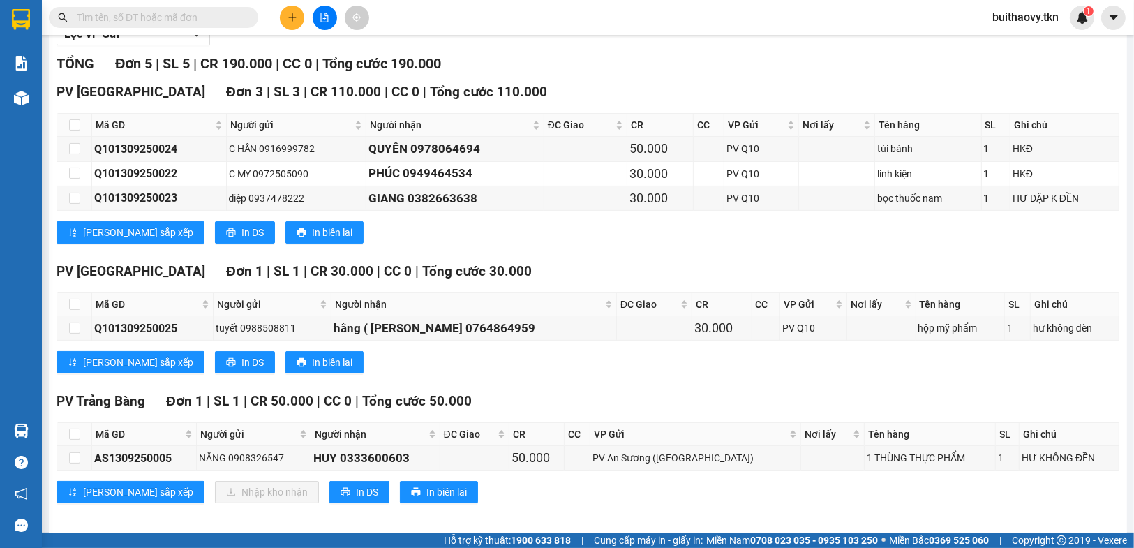
scroll to position [186, 0]
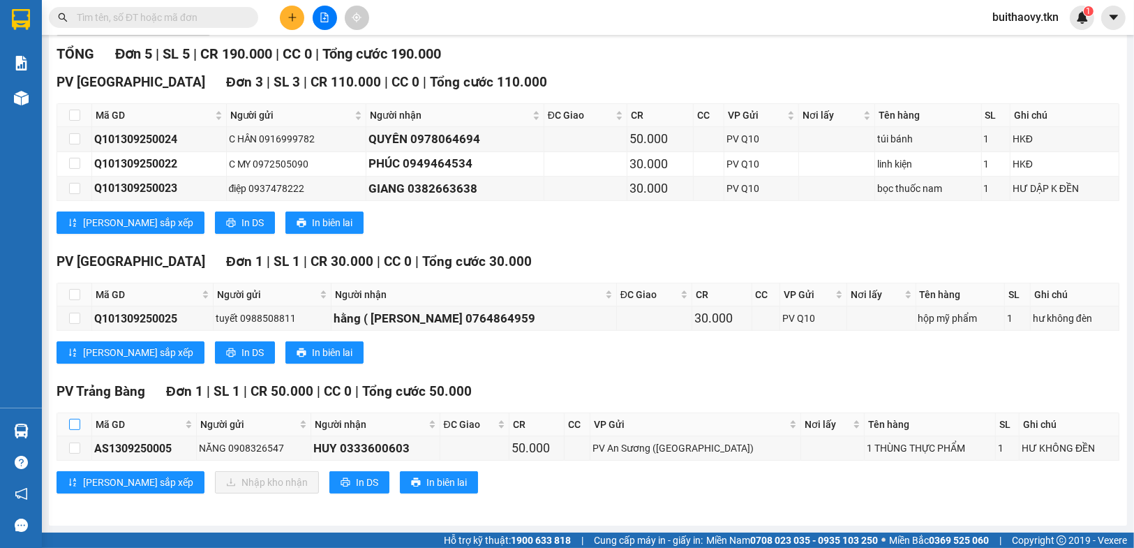
click at [70, 424] on input "checkbox" at bounding box center [74, 424] width 11 height 11
checkbox input "true"
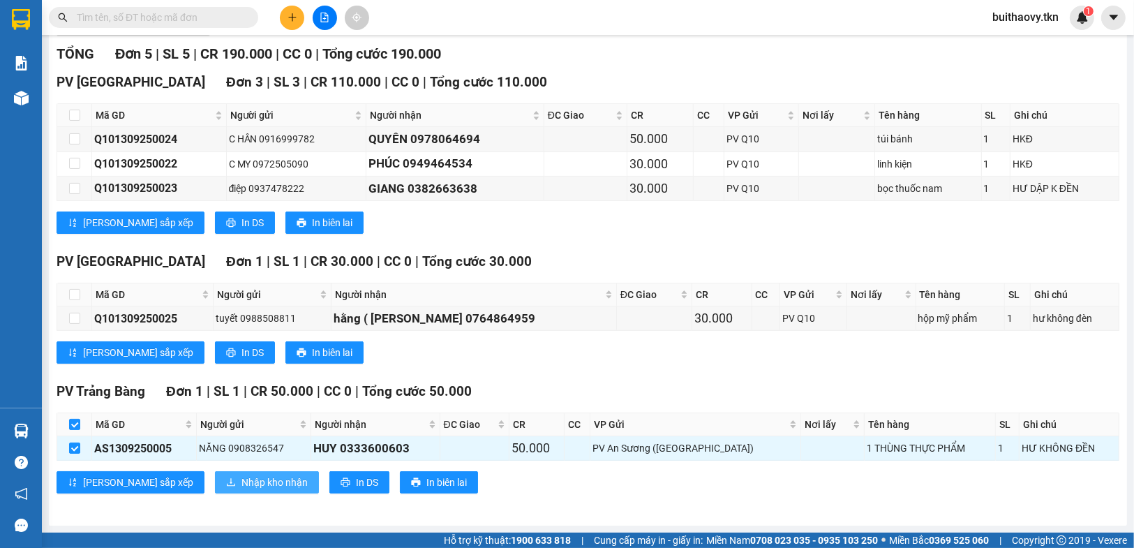
click at [241, 489] on span "Nhập kho nhận" at bounding box center [274, 481] width 66 height 15
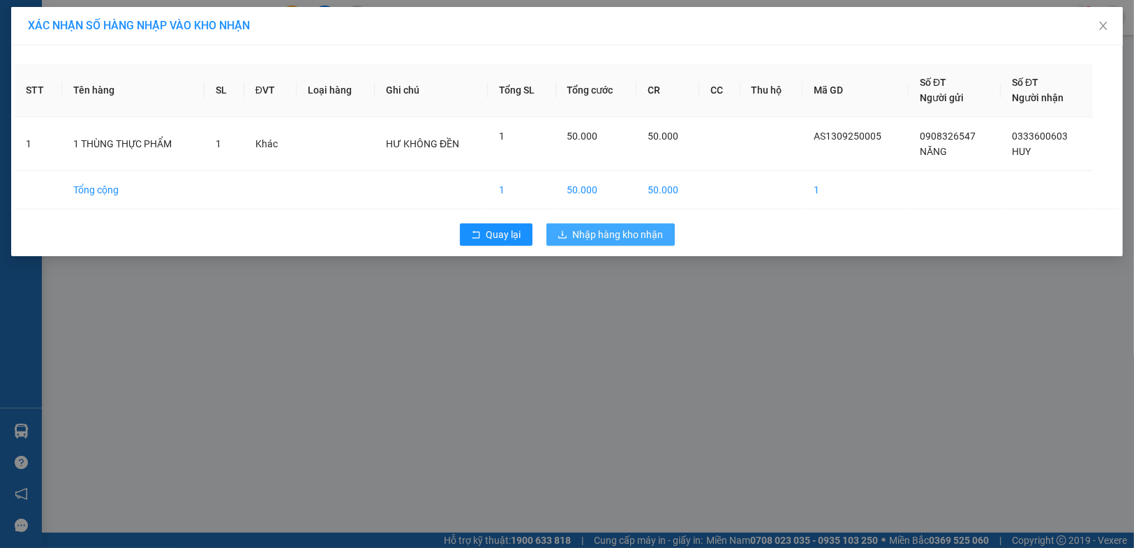
click at [606, 239] on span "Nhập hàng kho nhận" at bounding box center [618, 234] width 91 height 15
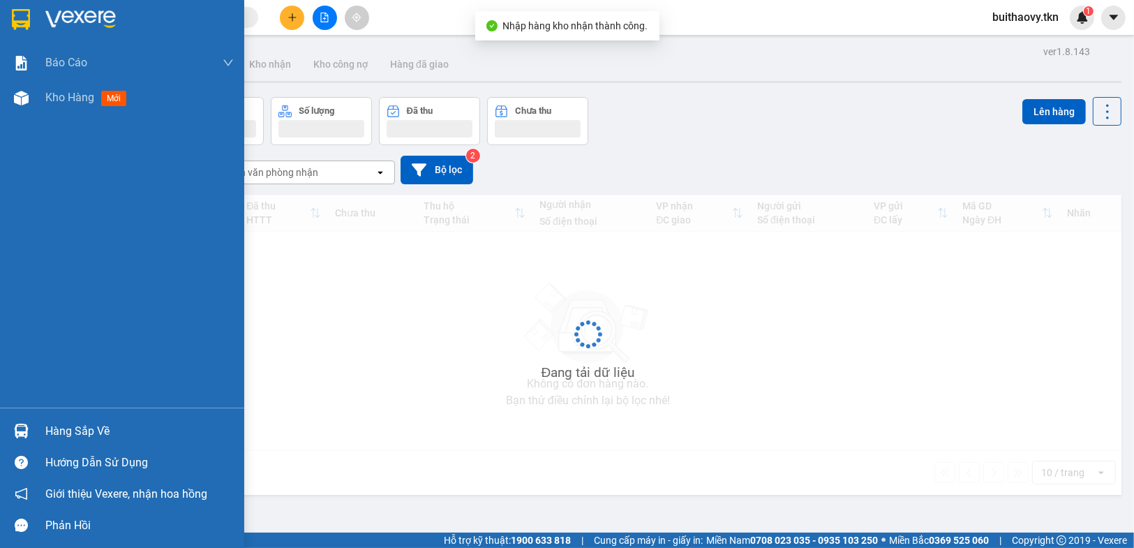
drag, startPoint x: 8, startPoint y: 433, endPoint x: 23, endPoint y: 431, distance: 15.5
click at [8, 433] on div "Hàng sắp về" at bounding box center [122, 430] width 244 height 31
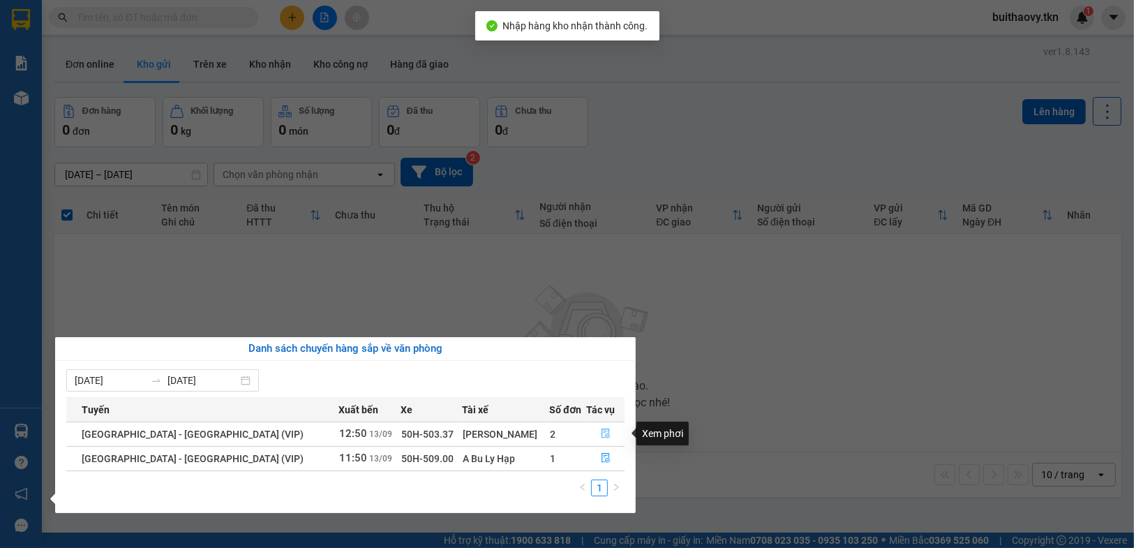
click at [610, 428] on button "button" at bounding box center [605, 434] width 37 height 22
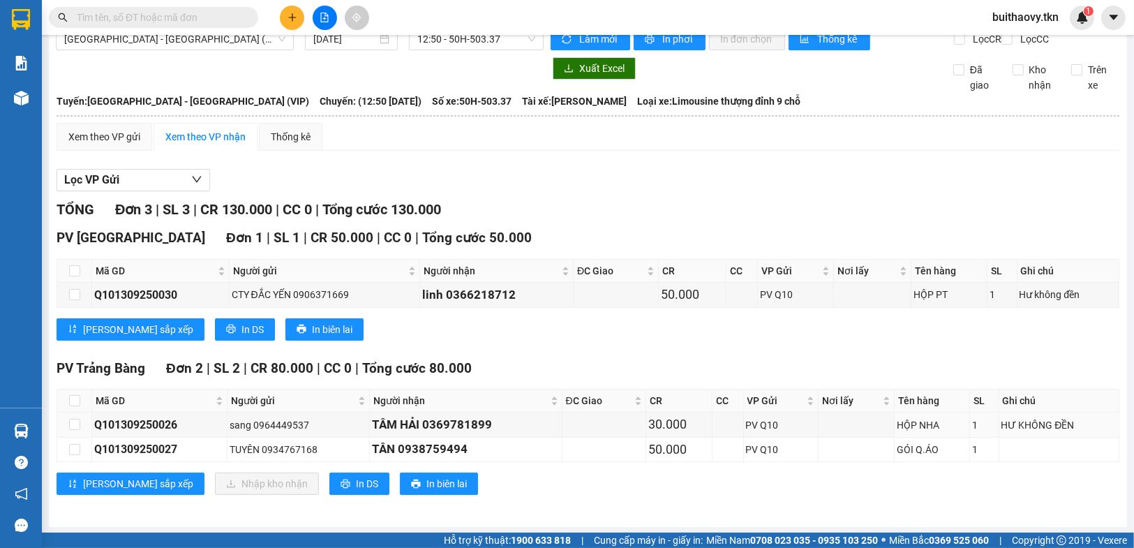
scroll to position [32, 0]
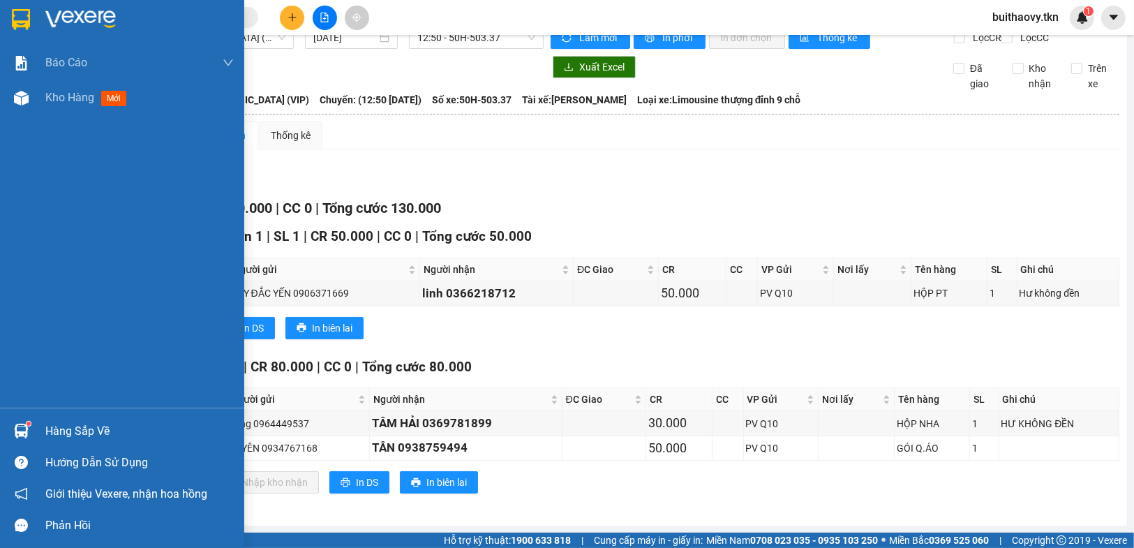
click at [29, 420] on div at bounding box center [21, 431] width 24 height 24
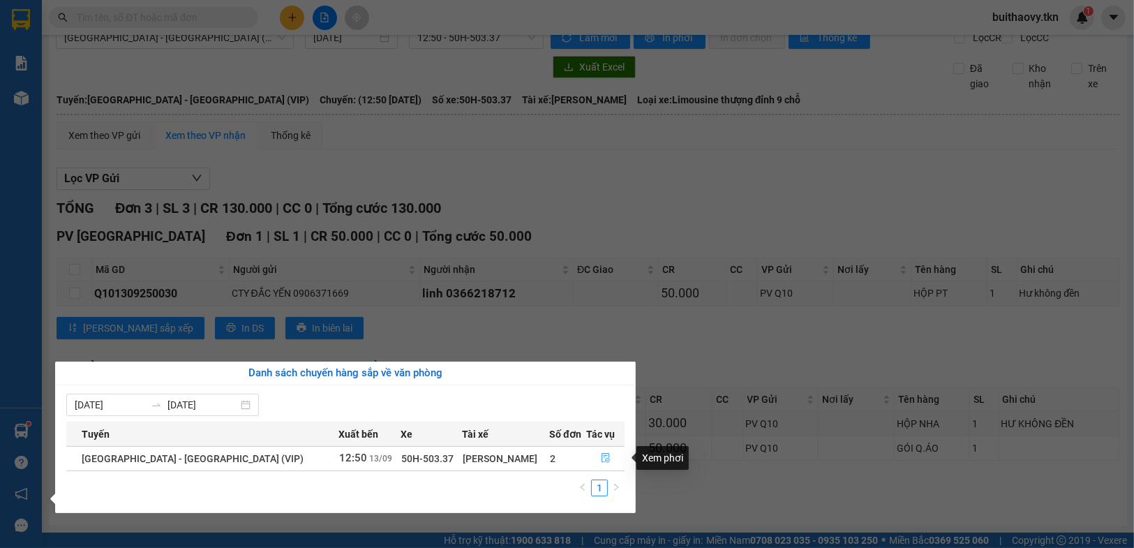
click at [604, 456] on button "button" at bounding box center [605, 458] width 37 height 22
